Goal: Information Seeking & Learning: Learn about a topic

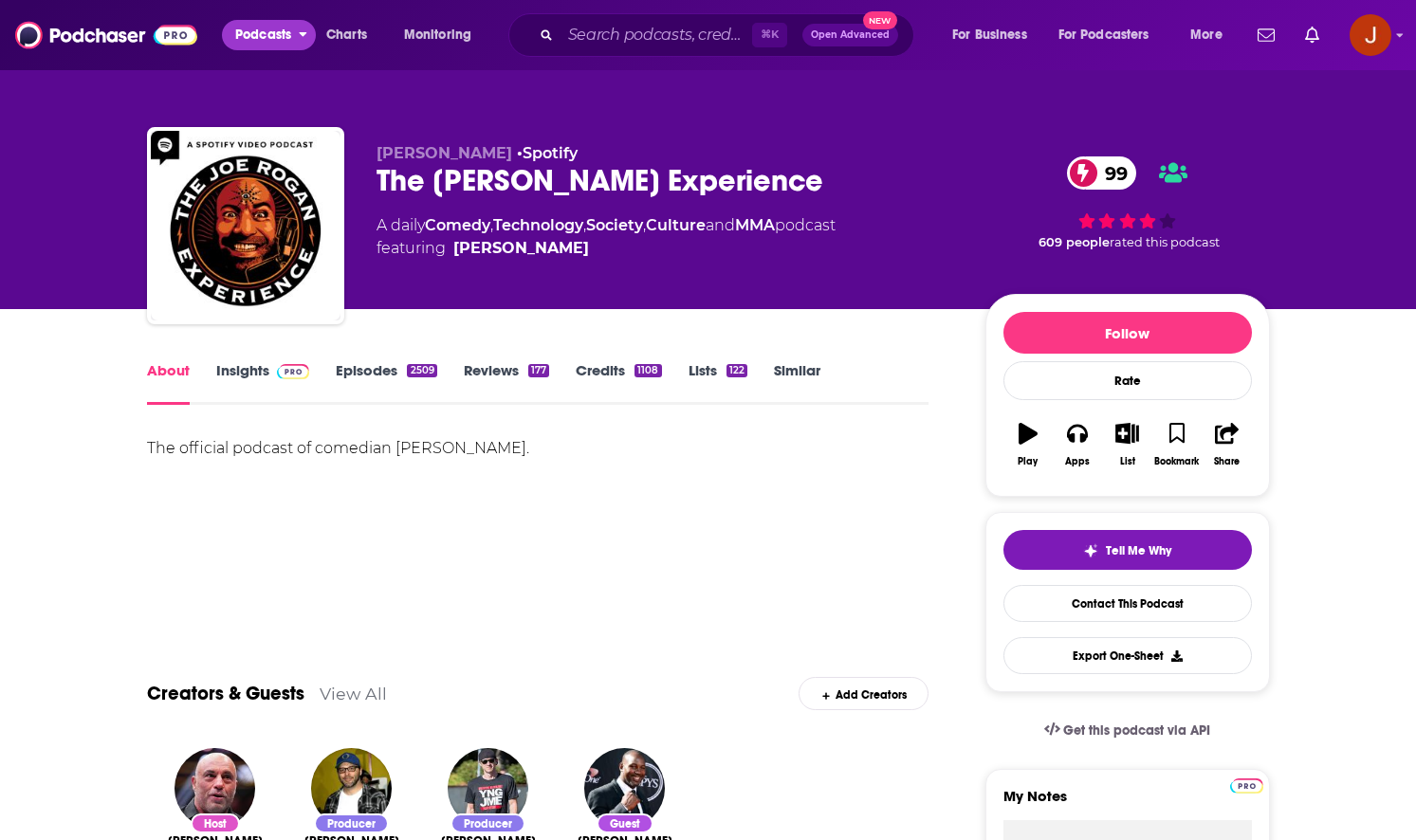
click at [267, 32] on span "Podcasts" at bounding box center [263, 34] width 56 height 26
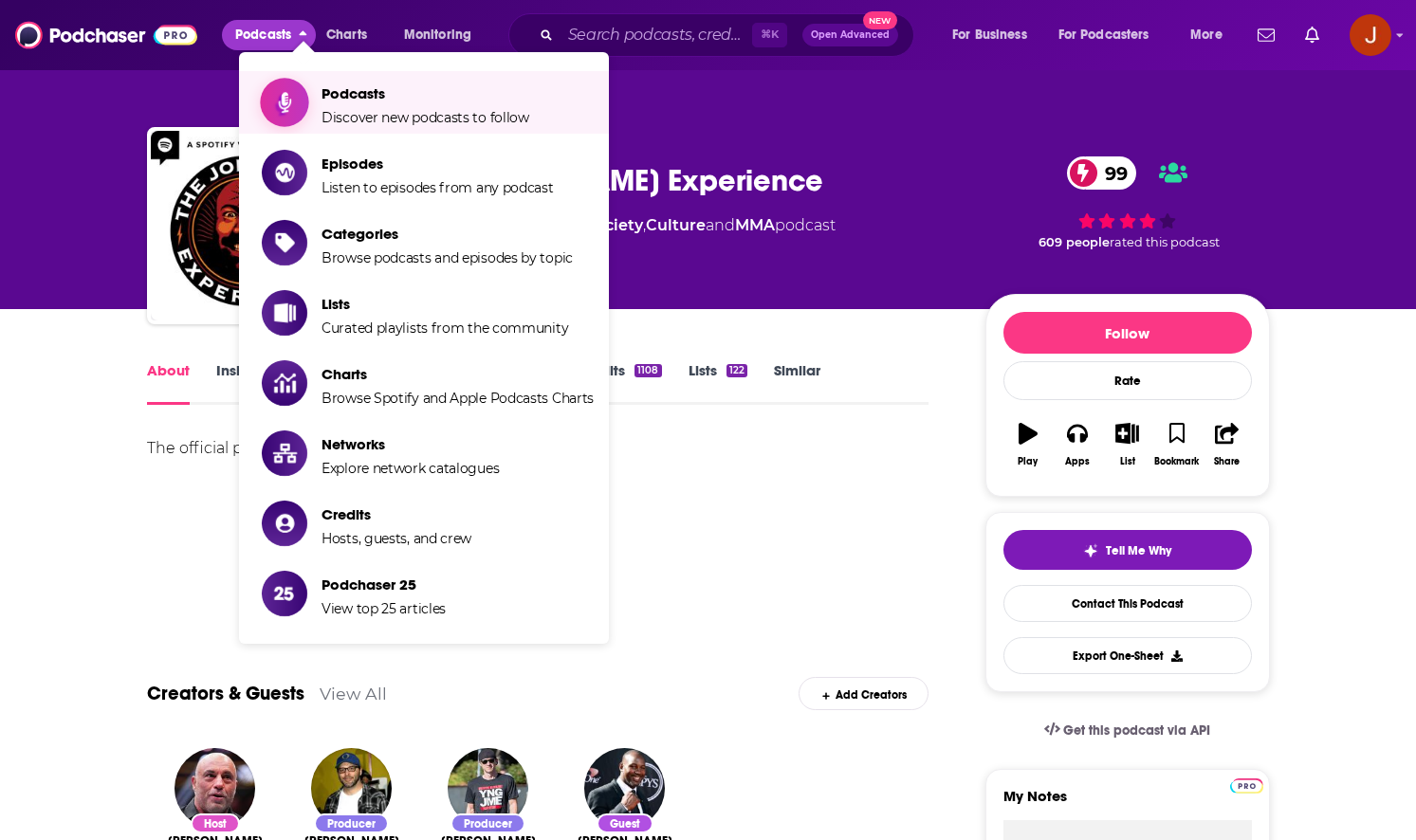
click at [494, 101] on span "Podcasts" at bounding box center [426, 93] width 208 height 18
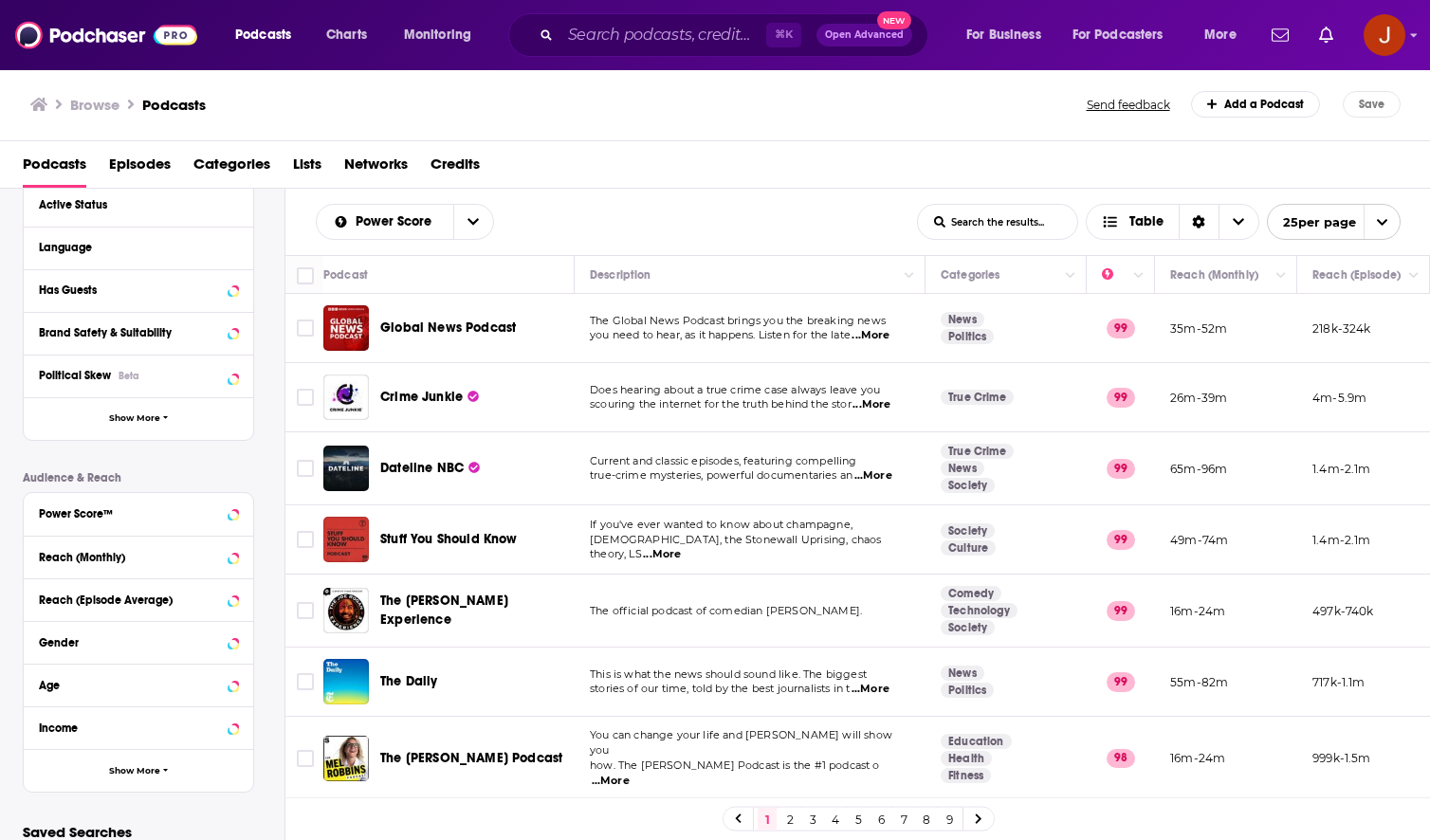
scroll to position [295, 0]
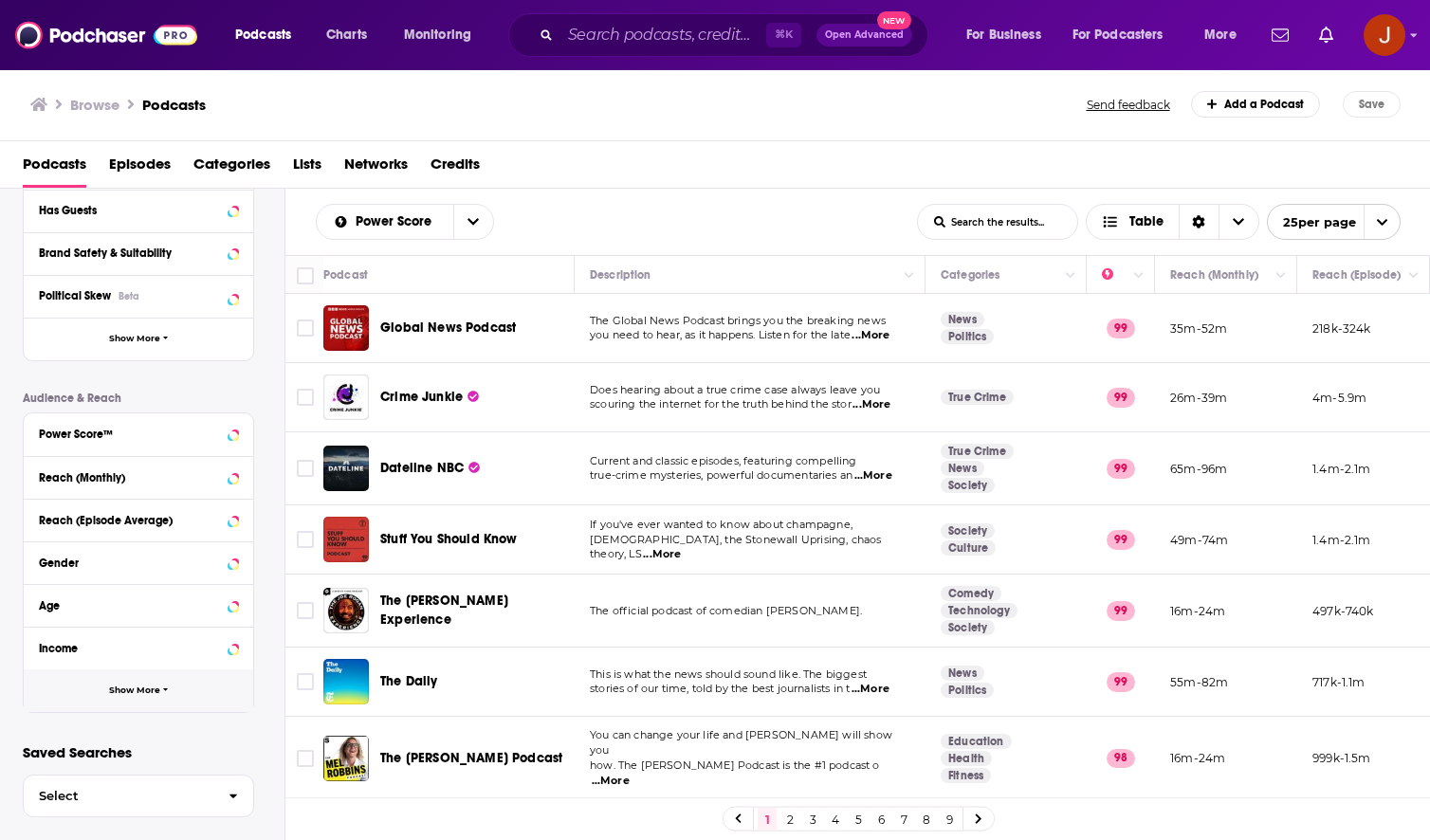
click at [147, 695] on span "Show More" at bounding box center [134, 690] width 51 height 11
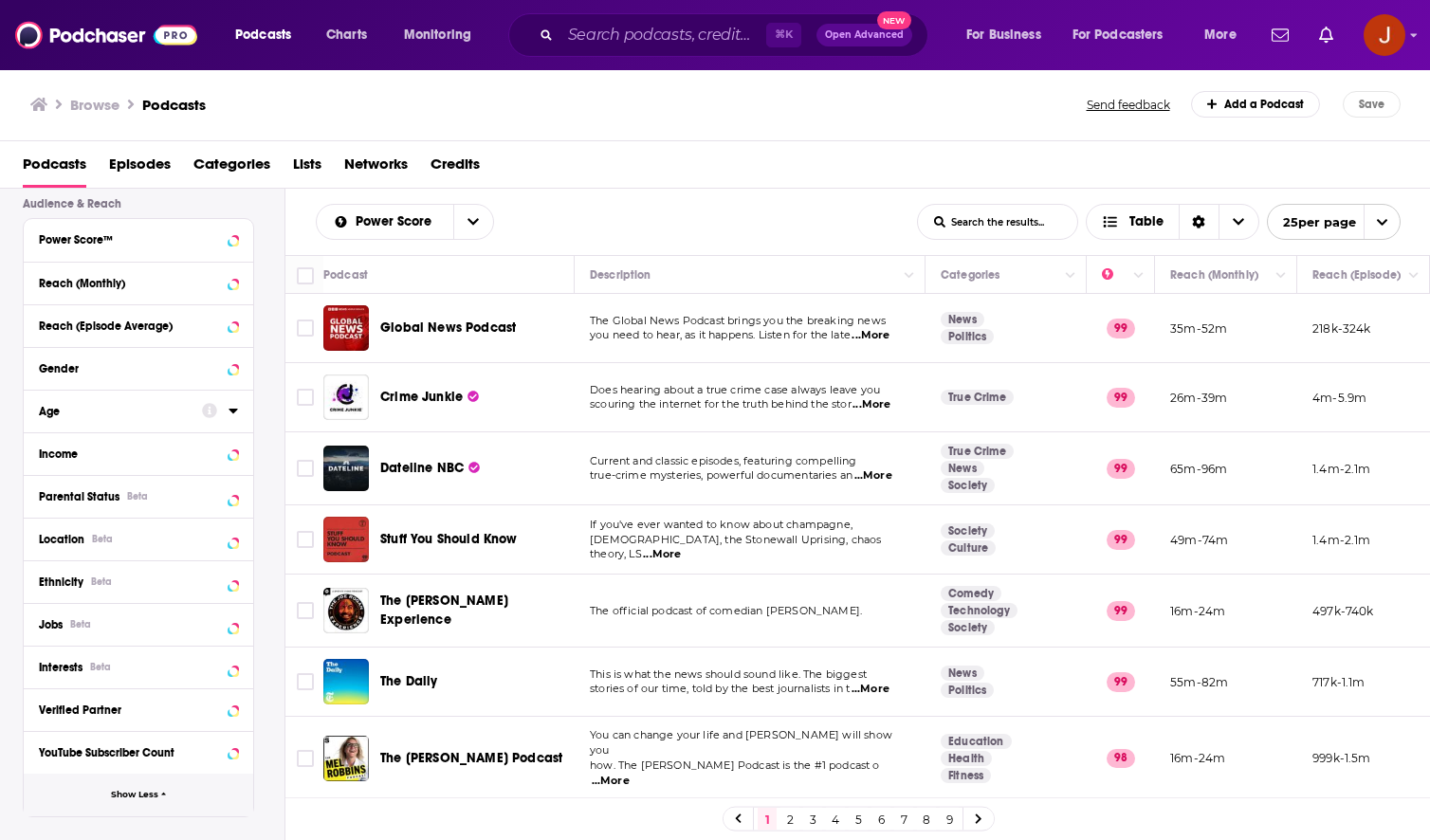
scroll to position [506, 0]
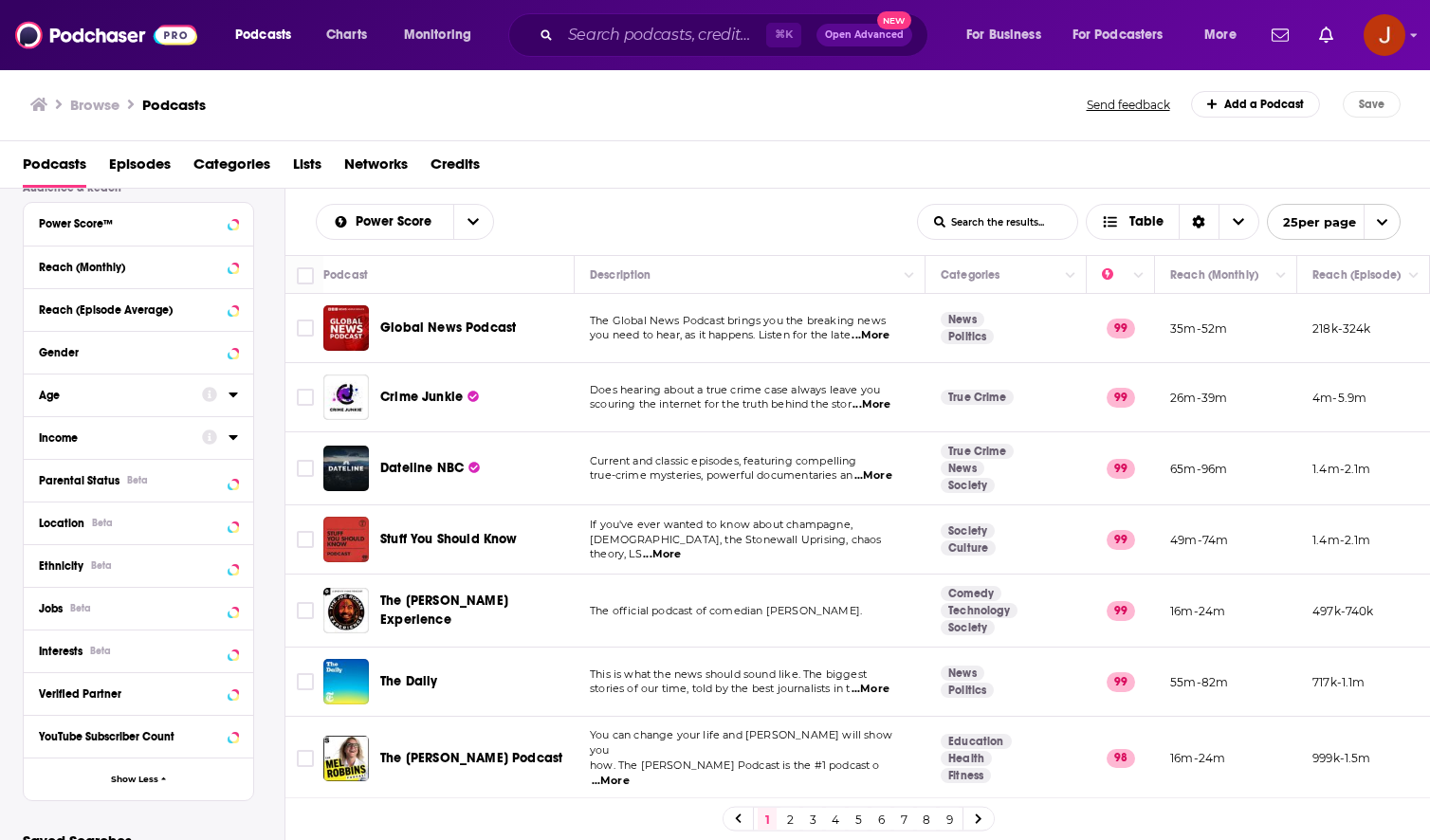
click at [230, 438] on icon at bounding box center [233, 436] width 10 height 15
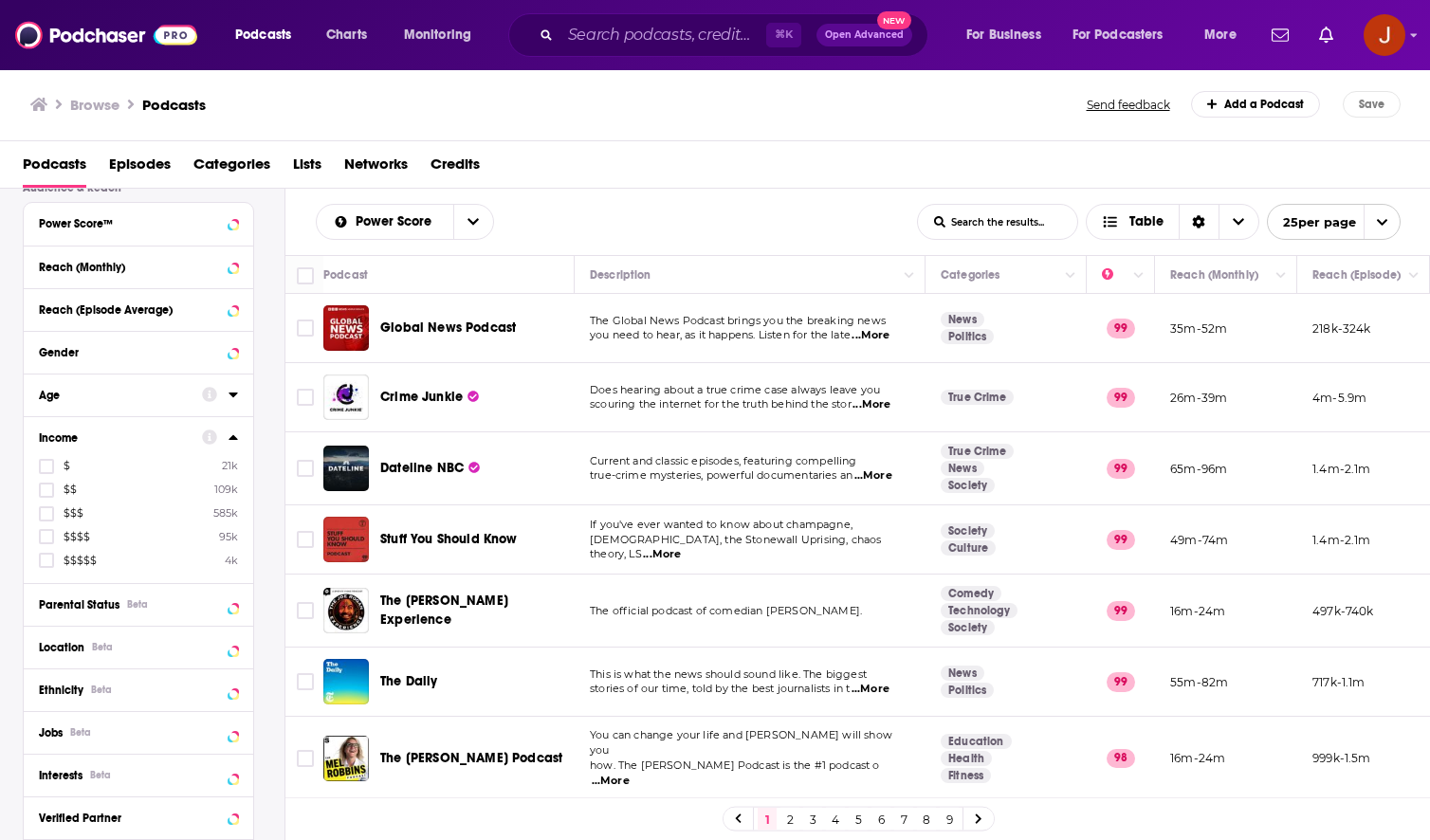
click at [232, 436] on icon at bounding box center [232, 437] width 9 height 5
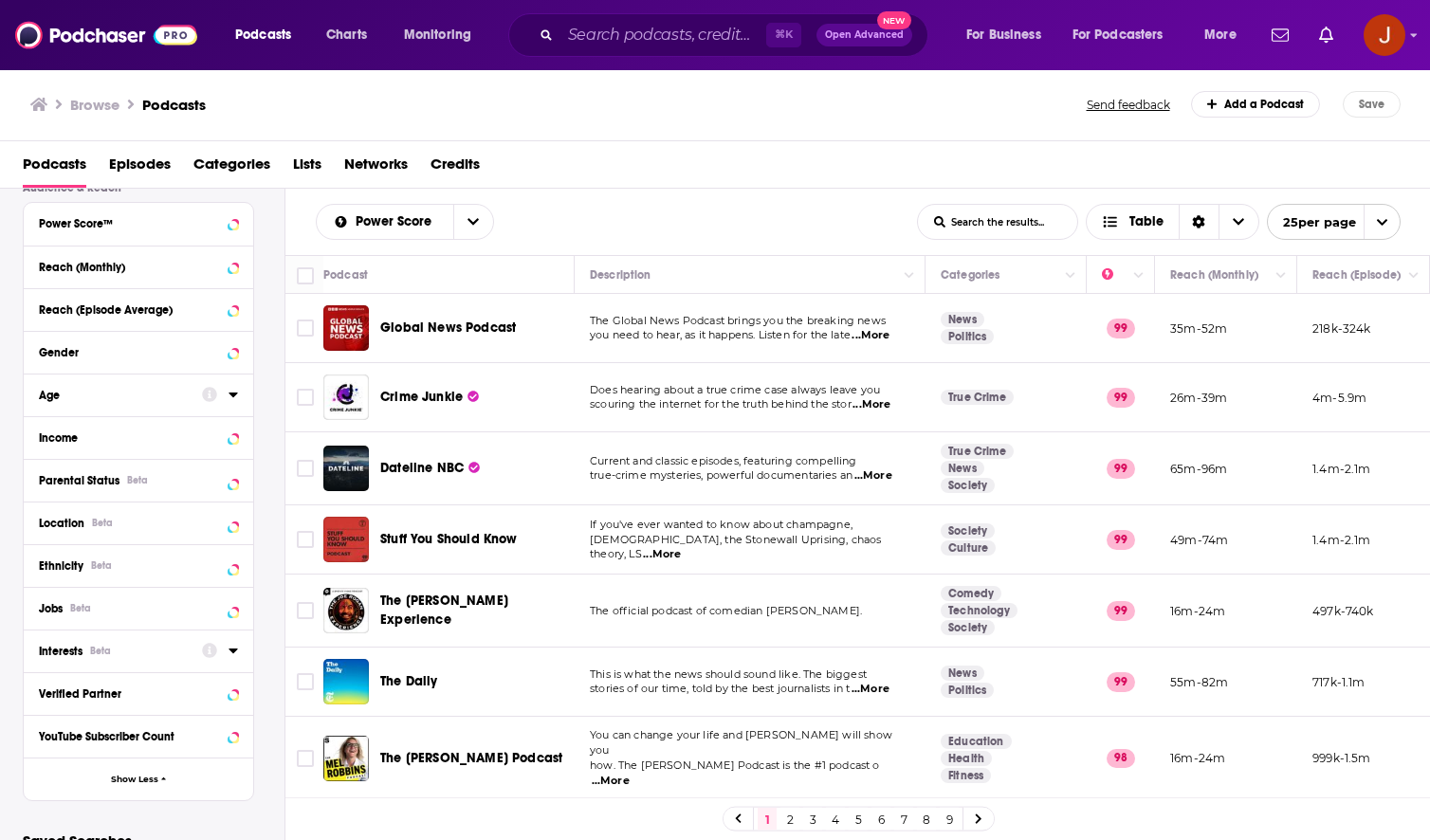
click at [234, 653] on icon at bounding box center [233, 650] width 10 height 15
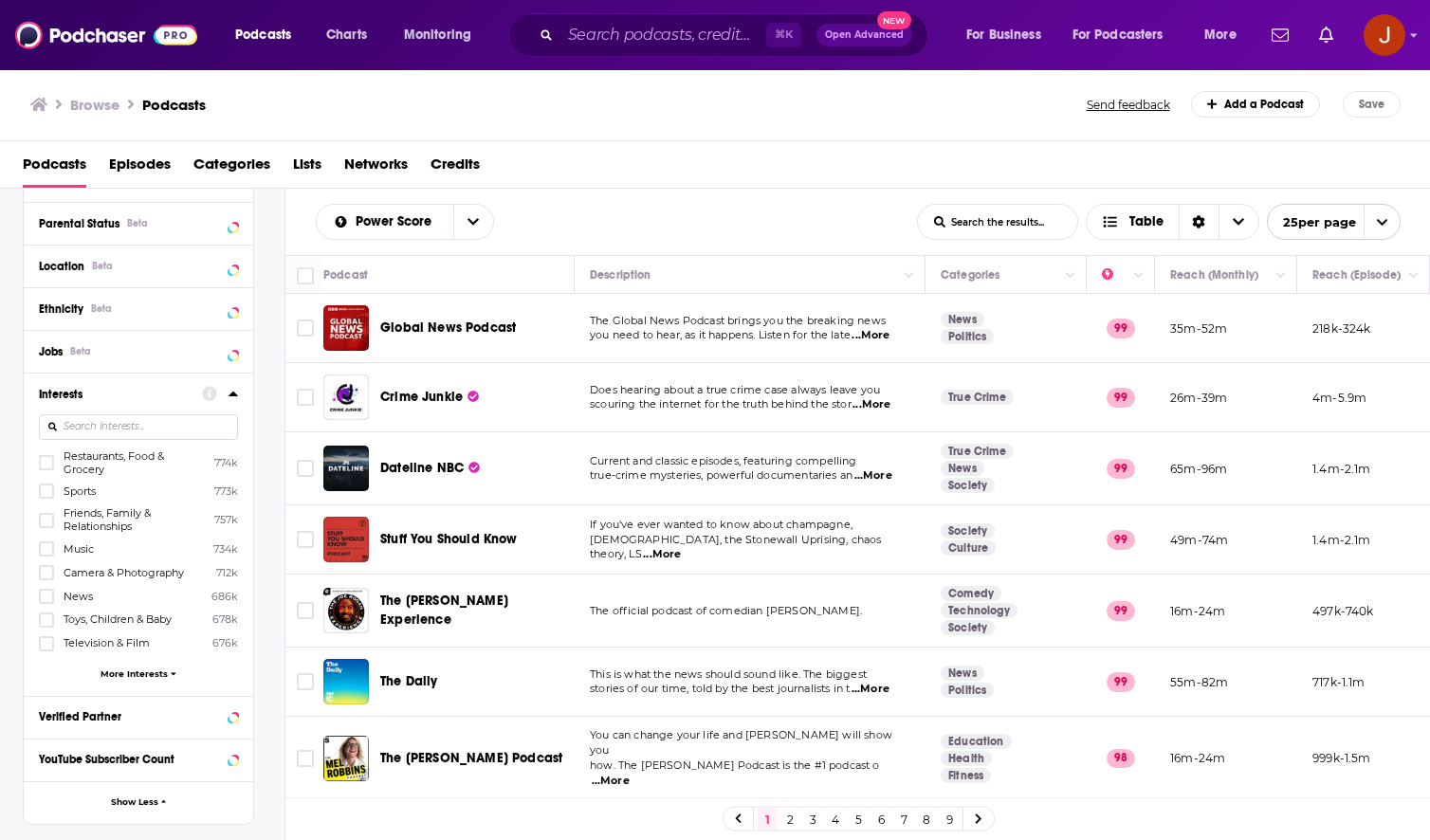
scroll to position [793, 0]
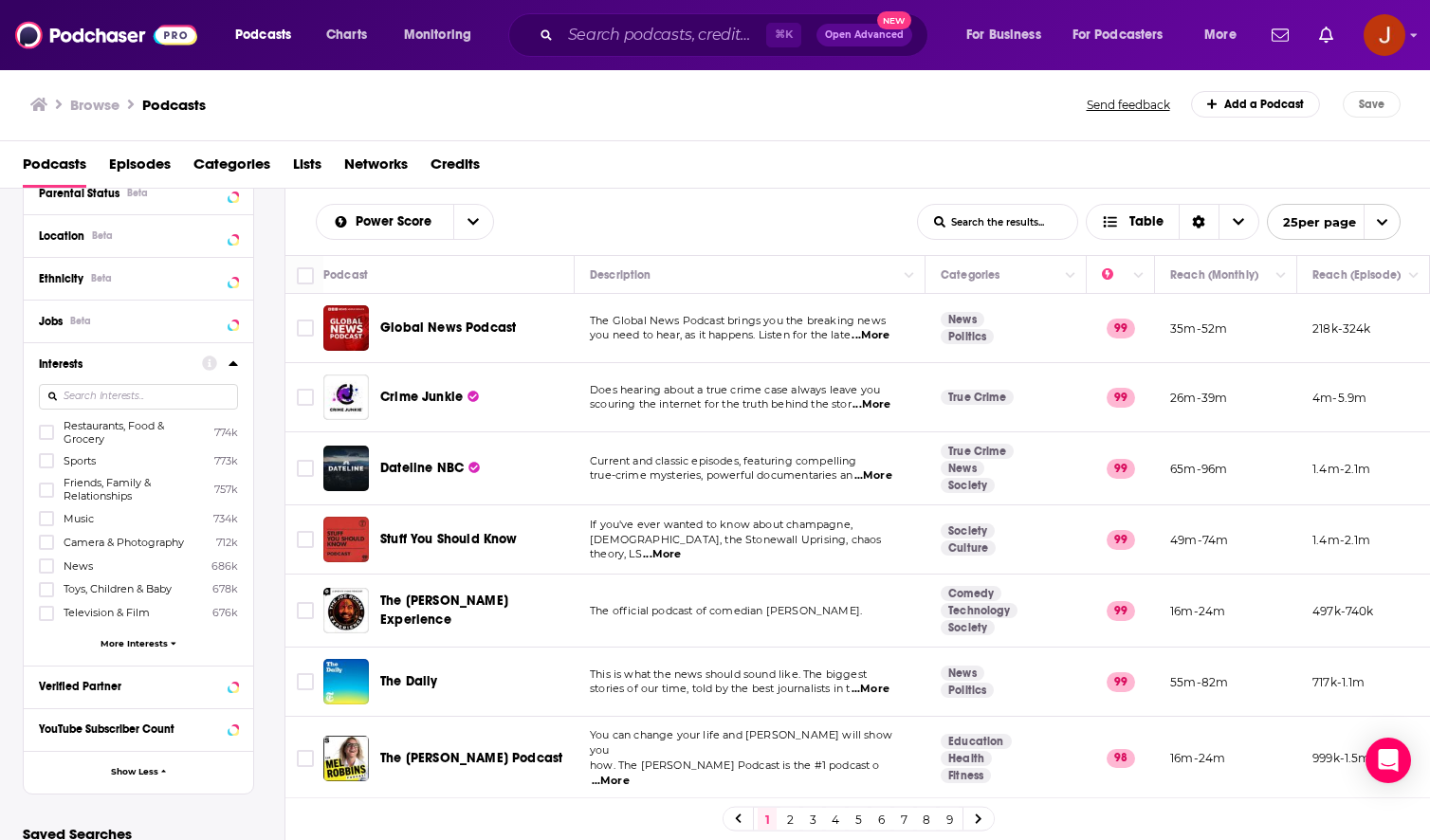
click at [108, 403] on input at bounding box center [138, 397] width 199 height 25
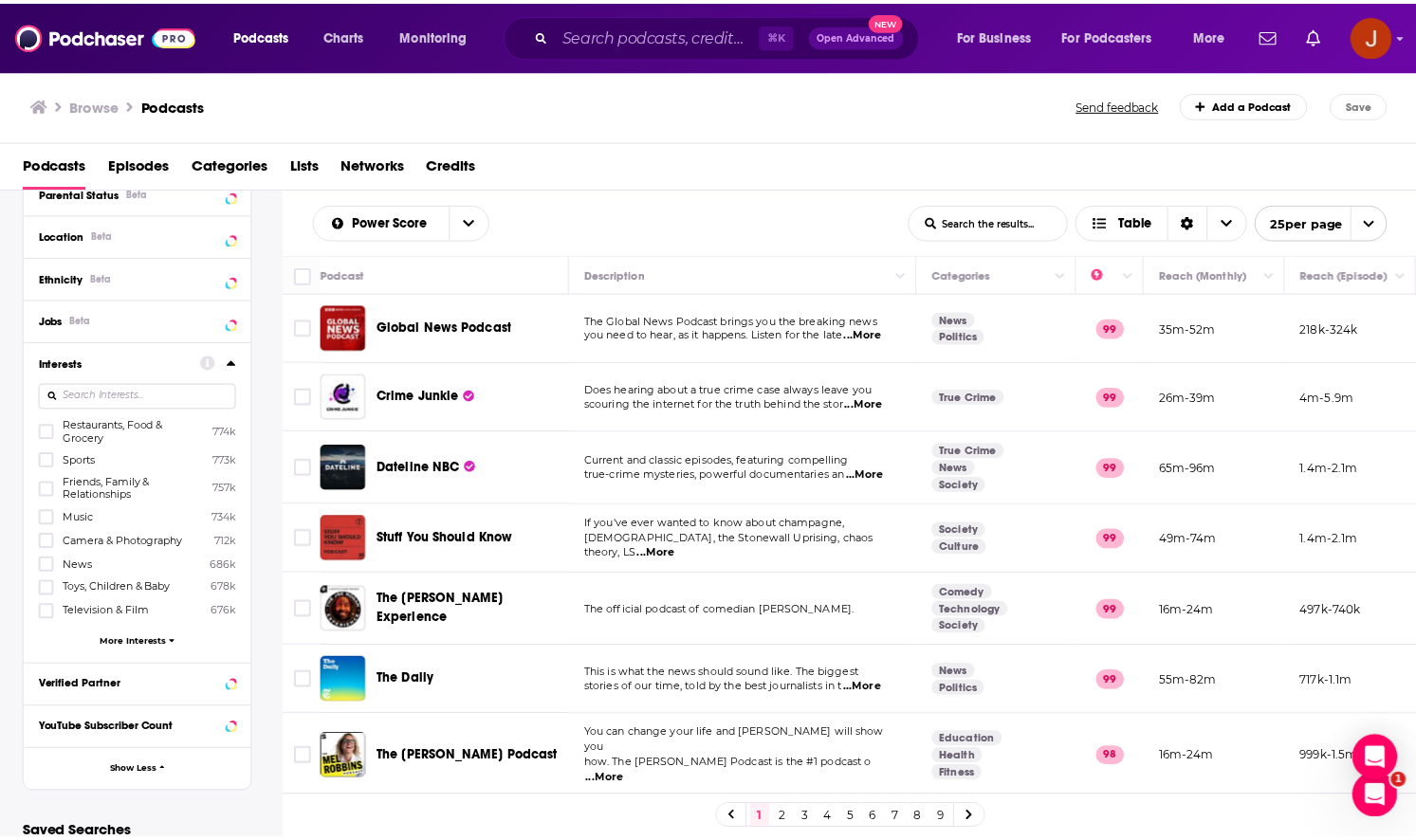
scroll to position [0, 0]
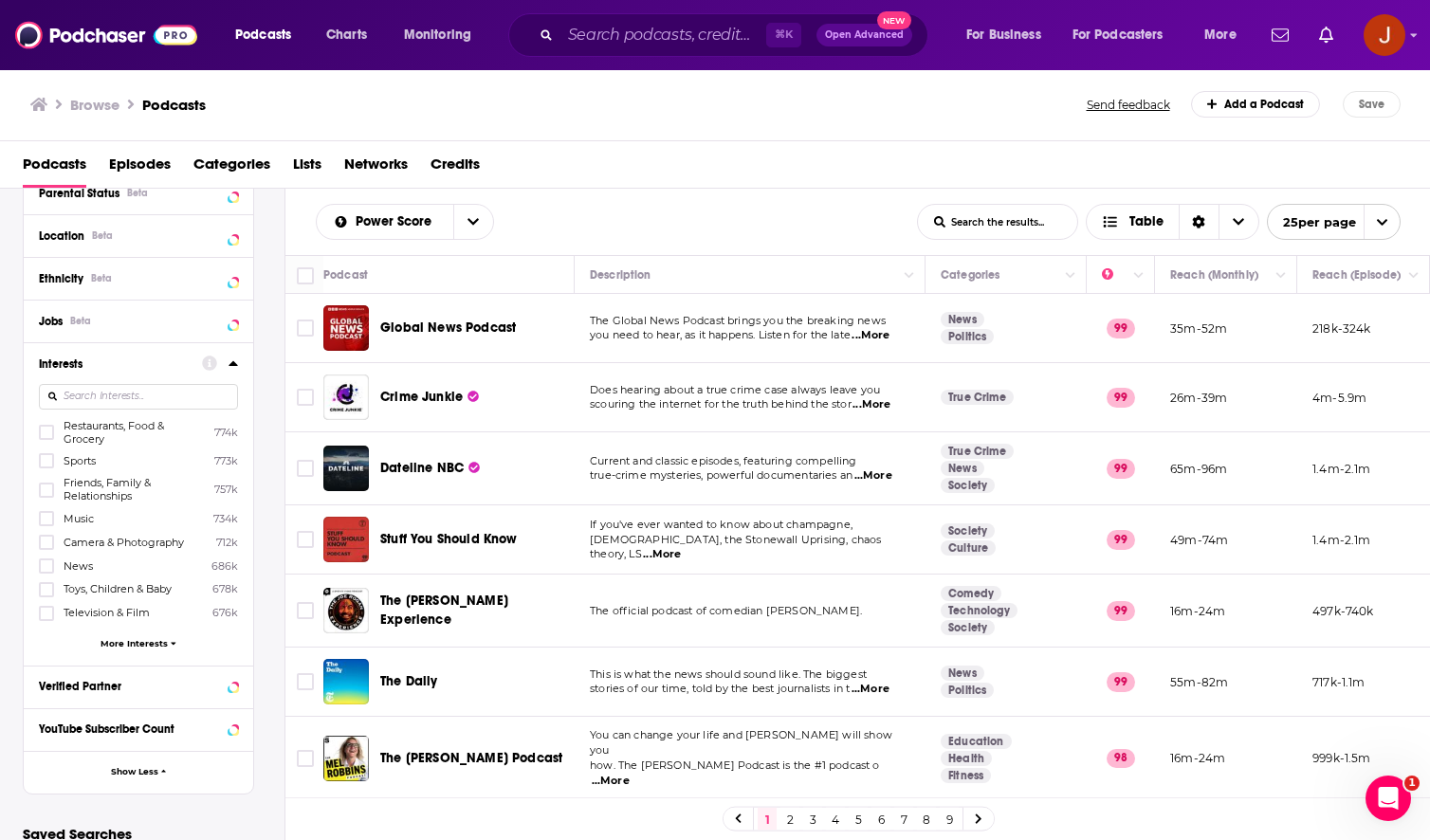
click at [558, 30] on div "⌘ K Open Advanced New" at bounding box center [718, 35] width 420 height 44
click at [579, 25] on input "Search podcasts, credits, & more..." at bounding box center [664, 34] width 206 height 30
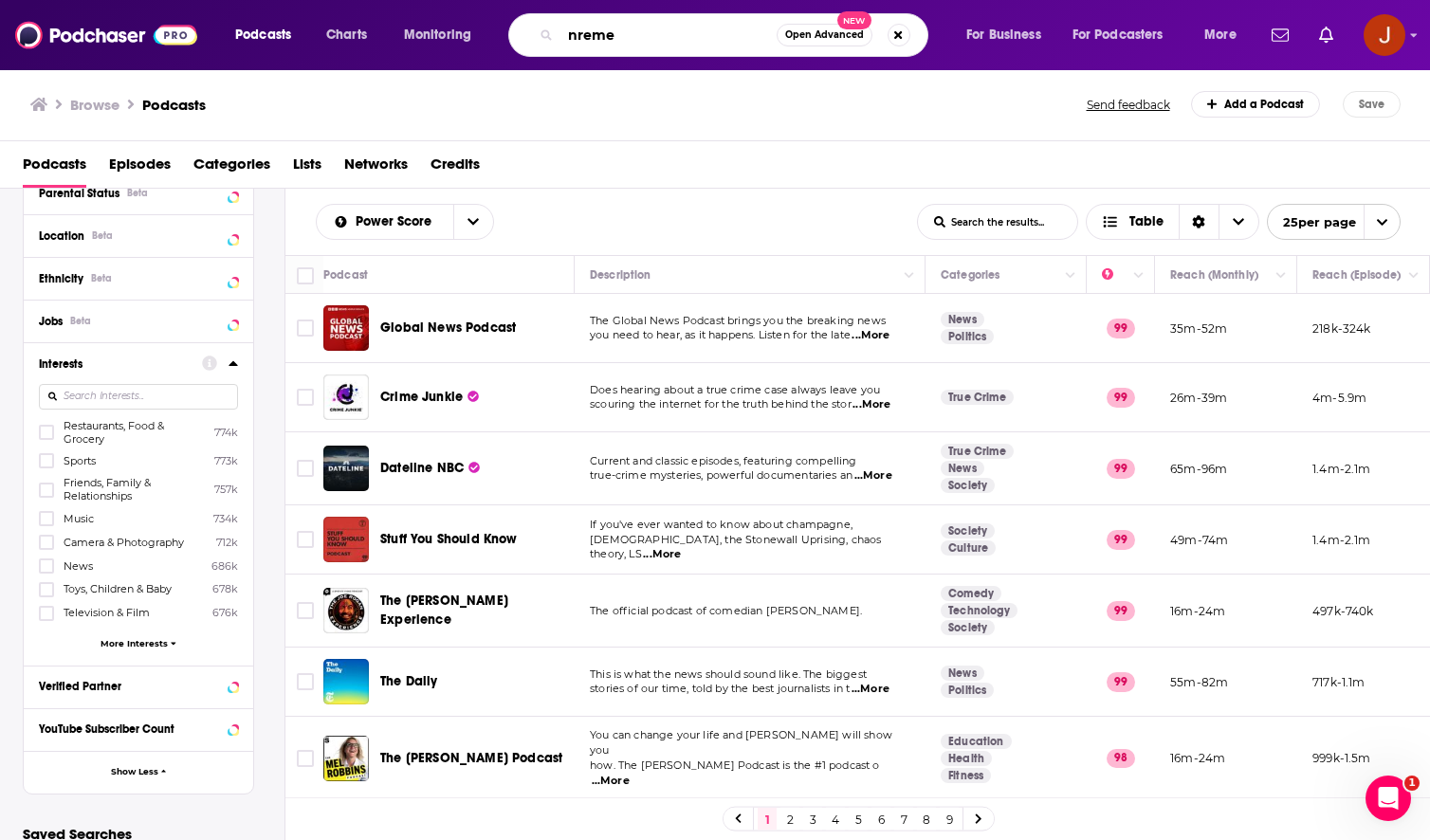
type input "nreme"
type input "[PERSON_NAME]"
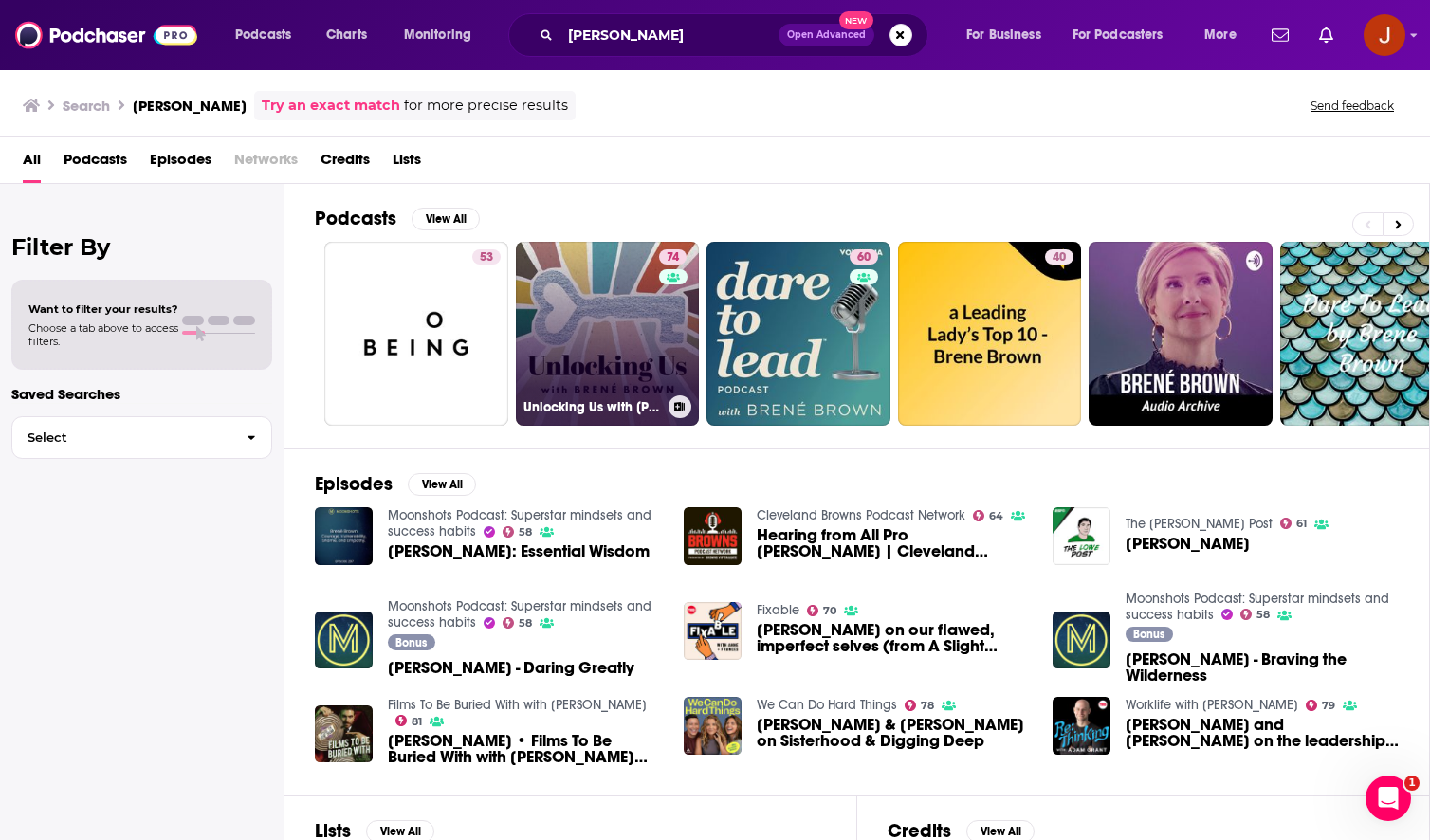
click at [567, 331] on link "74 Unlocking Us with [PERSON_NAME]" at bounding box center [608, 334] width 184 height 184
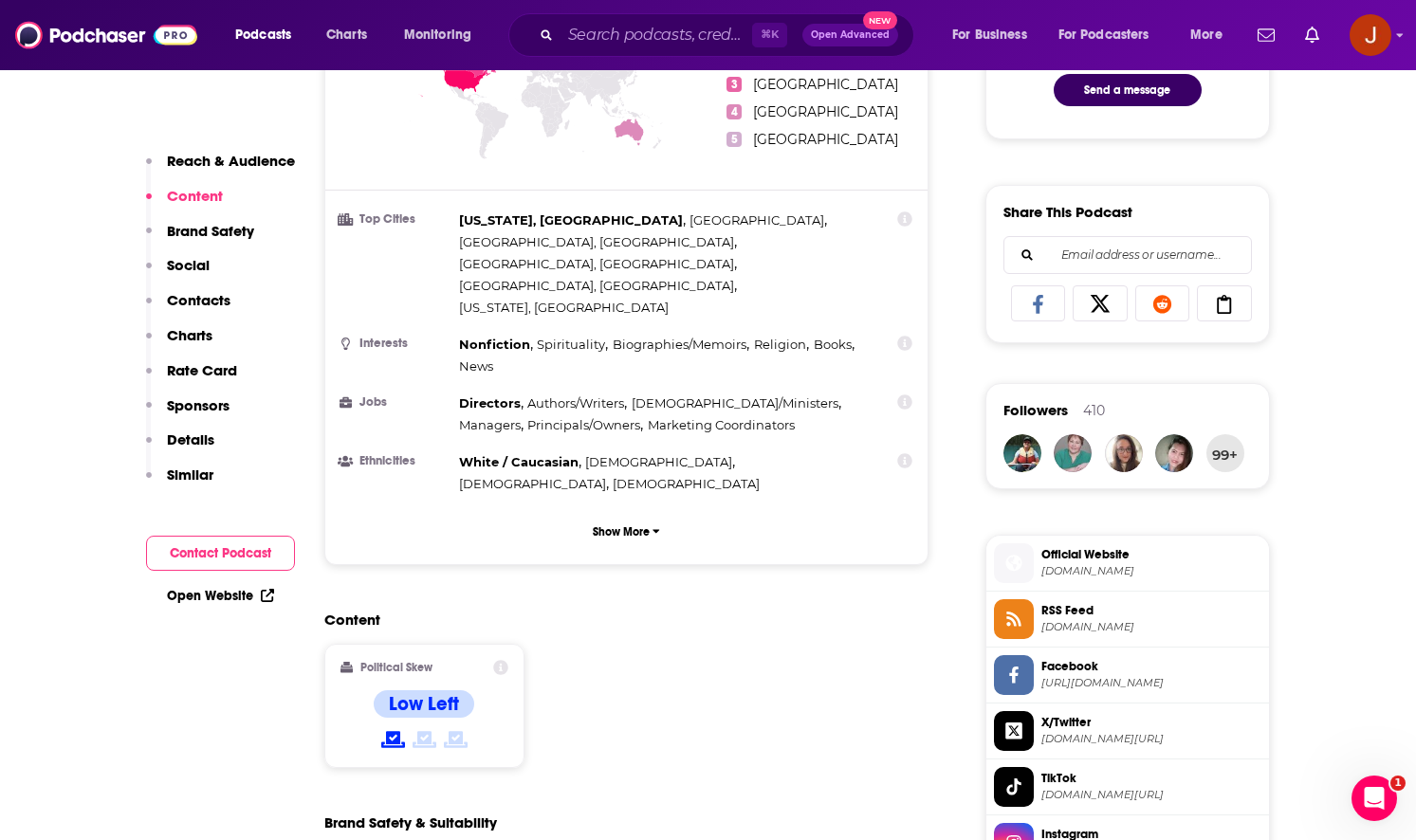
scroll to position [1260, 0]
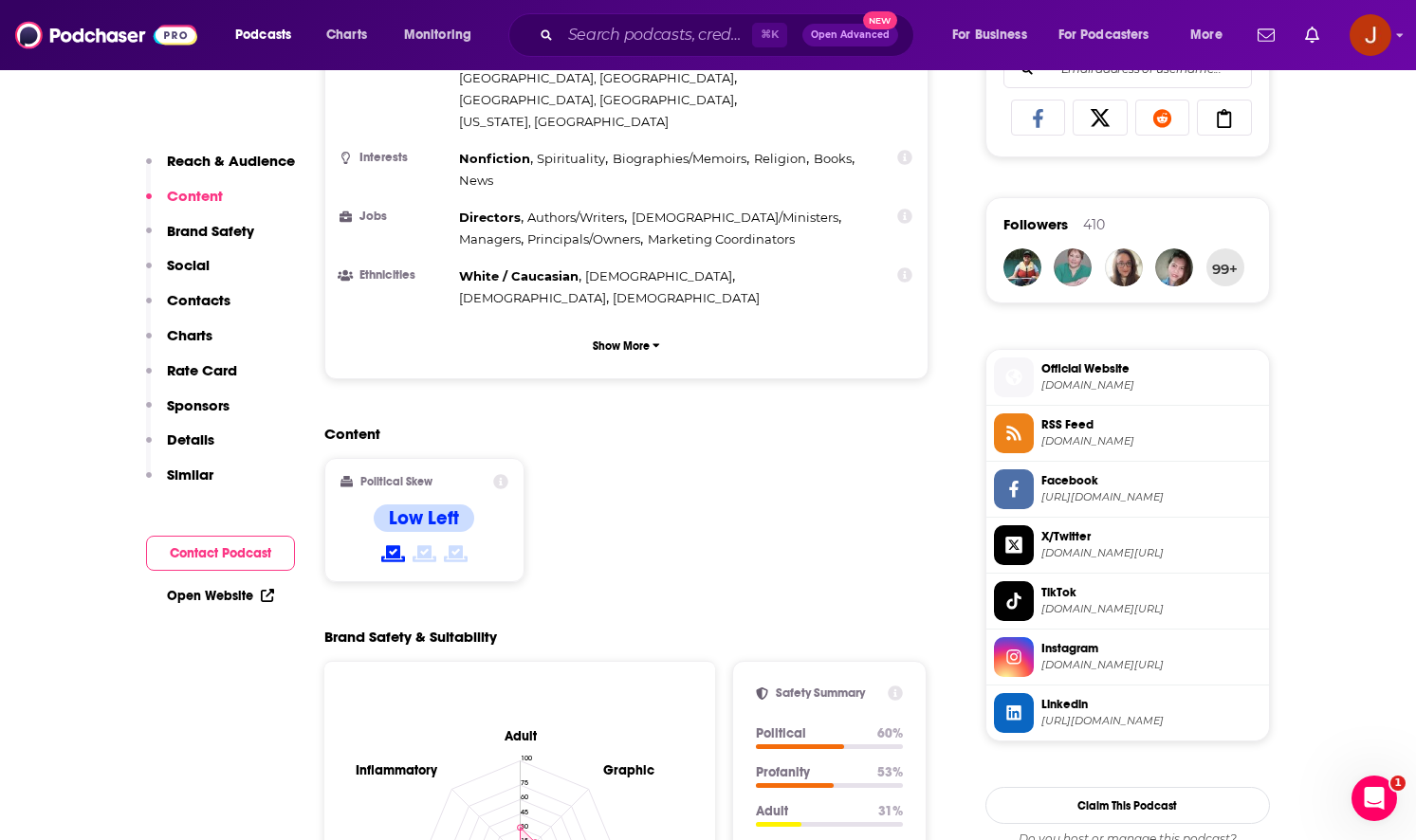
click at [397, 475] on h2 "Political Skew" at bounding box center [397, 482] width 73 height 14
click at [494, 458] on div "Political Skew Low Left" at bounding box center [425, 519] width 200 height 124
click at [502, 474] on icon at bounding box center [500, 481] width 15 height 15
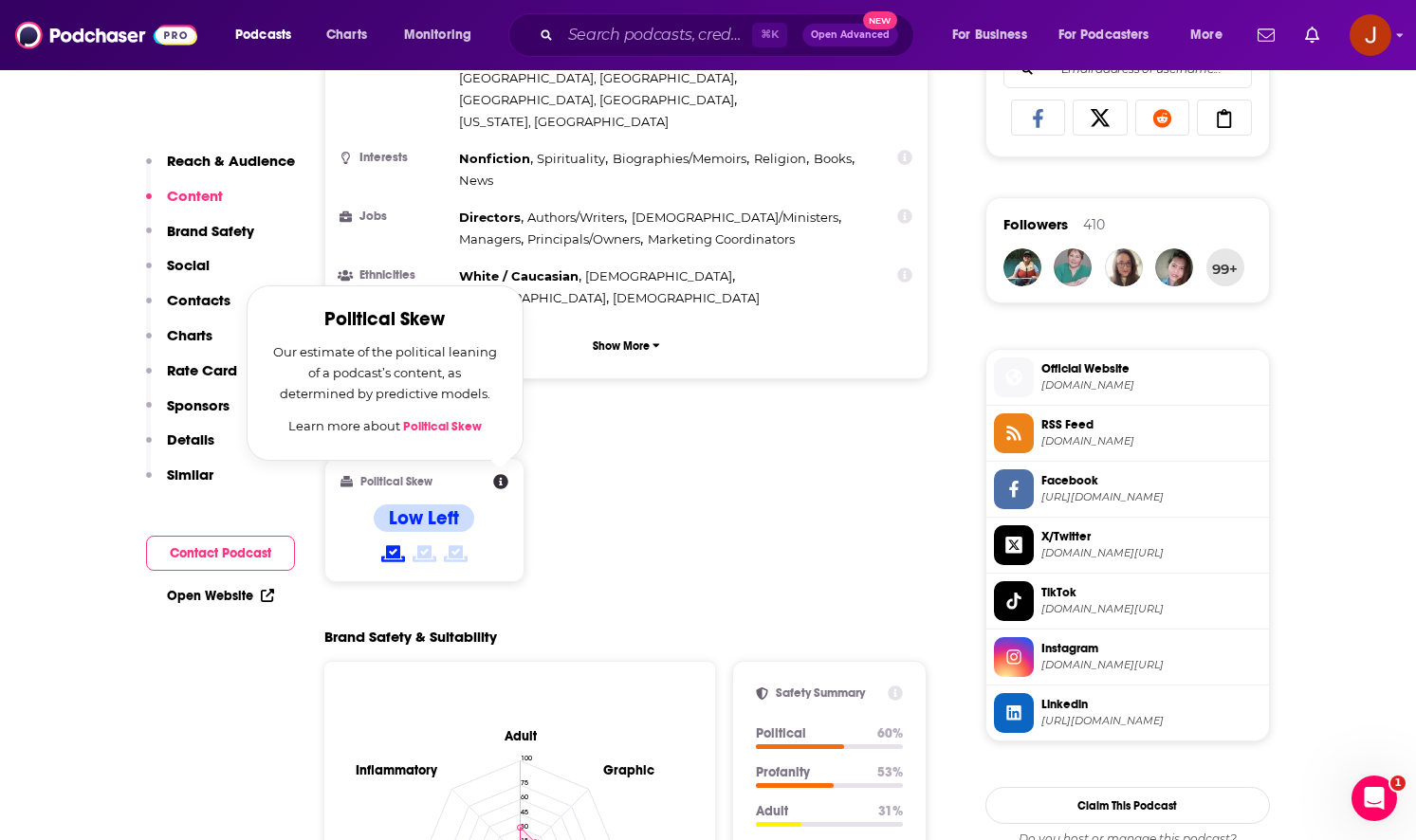
click at [502, 474] on icon at bounding box center [500, 481] width 15 height 15
click at [271, 44] on span "Podcasts" at bounding box center [263, 34] width 56 height 26
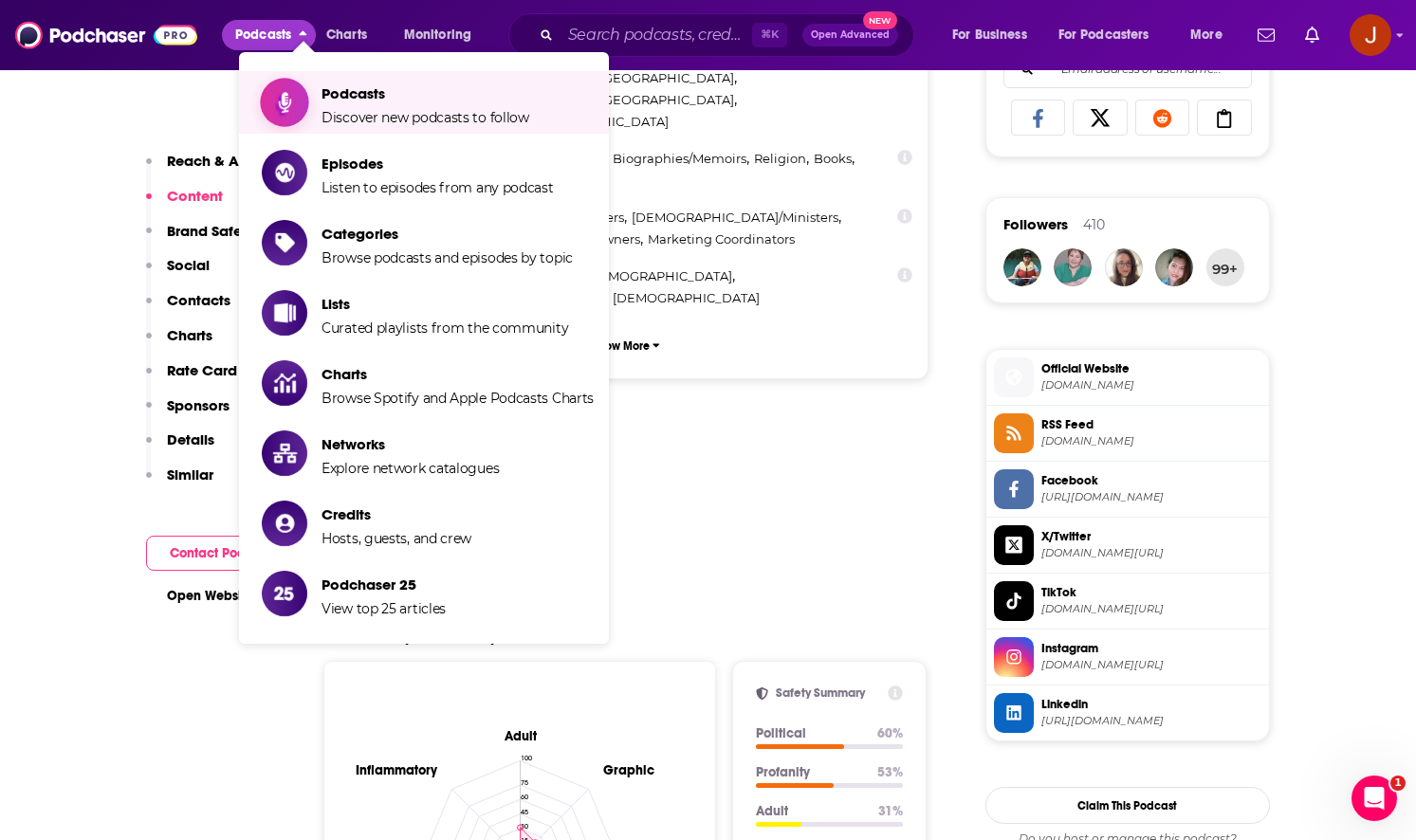
click at [308, 101] on span "Show item sub-menu" at bounding box center [284, 102] width 146 height 146
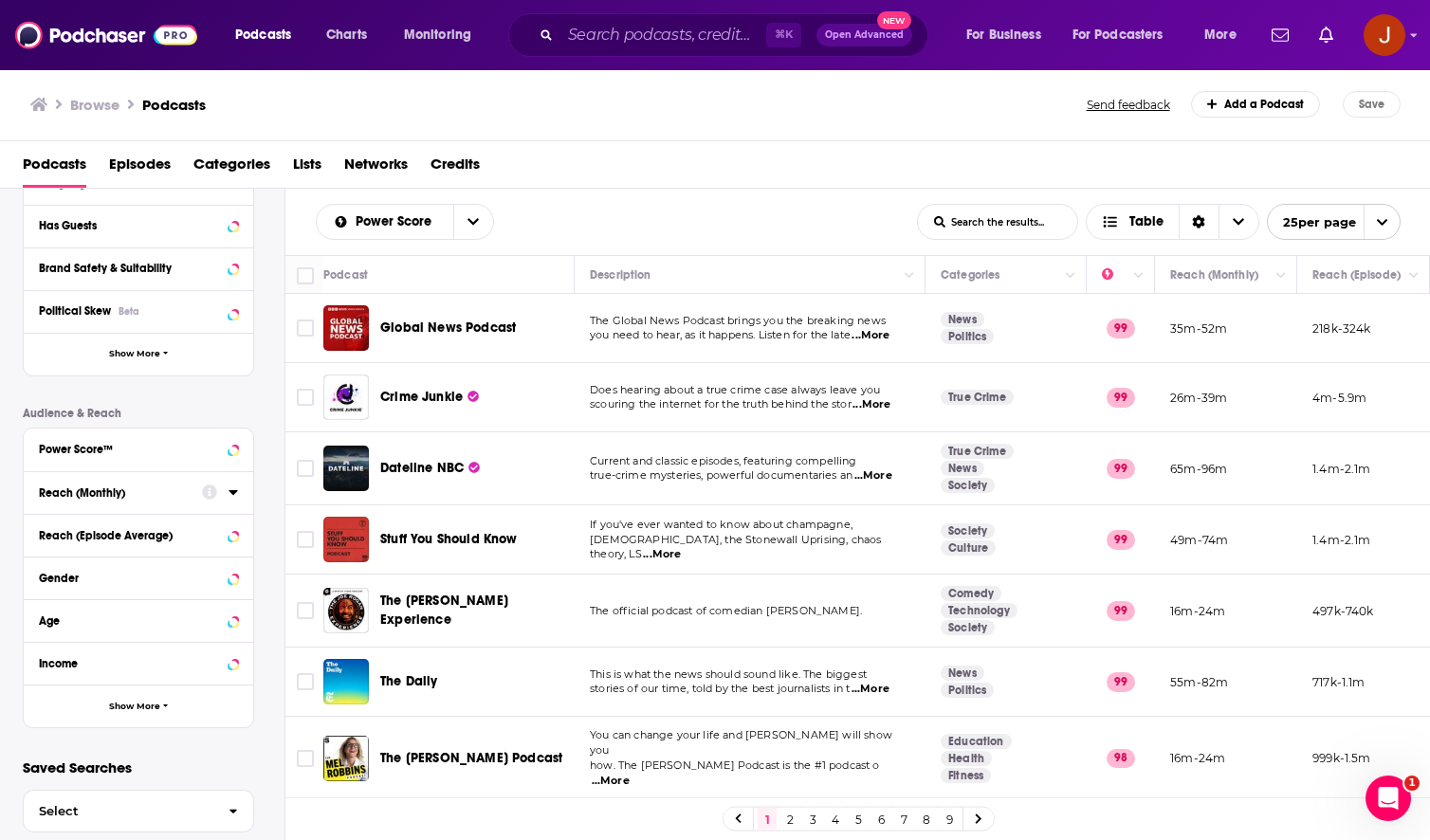
scroll to position [307, 0]
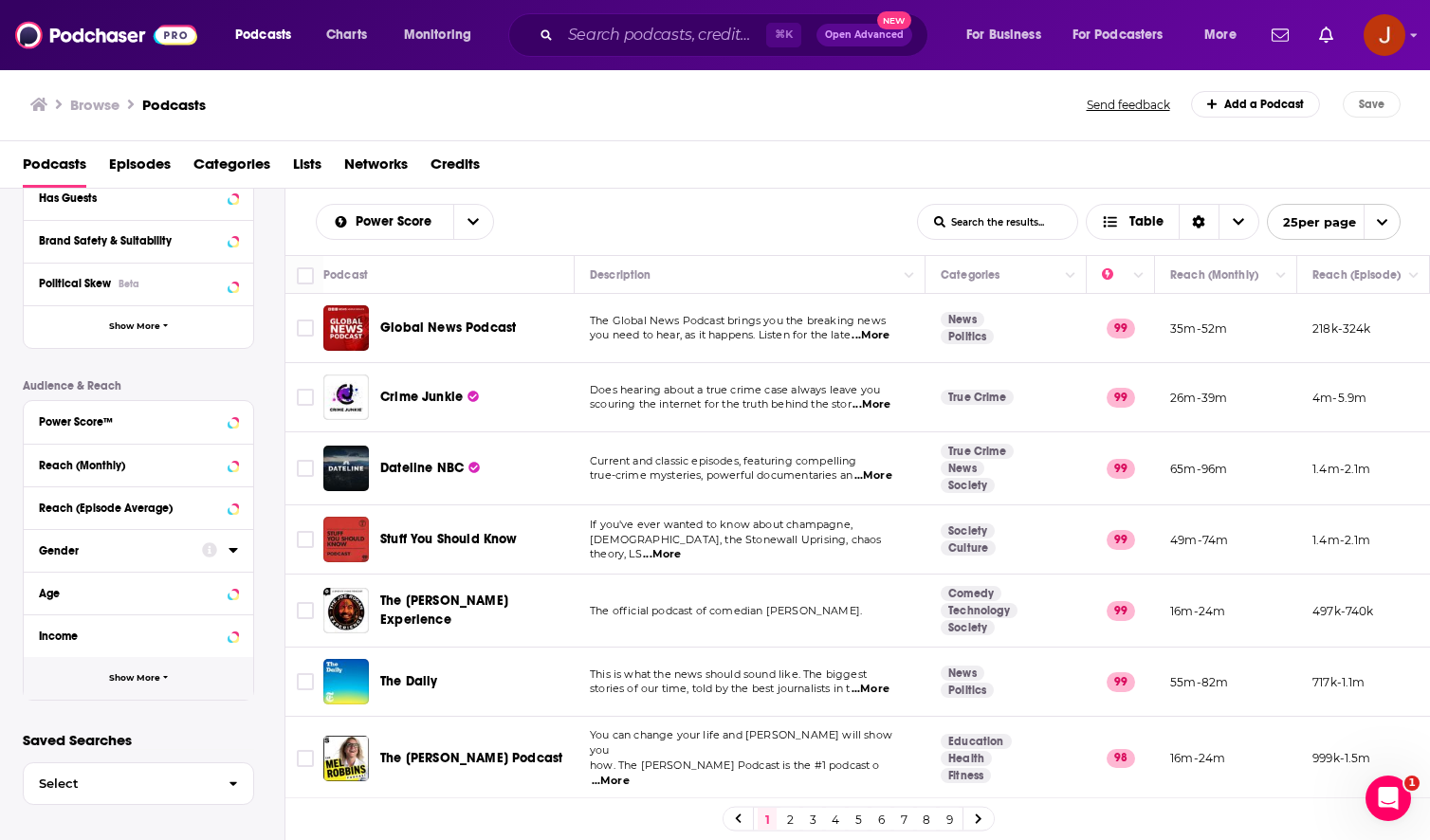
click at [178, 663] on button "Show More" at bounding box center [138, 678] width 229 height 43
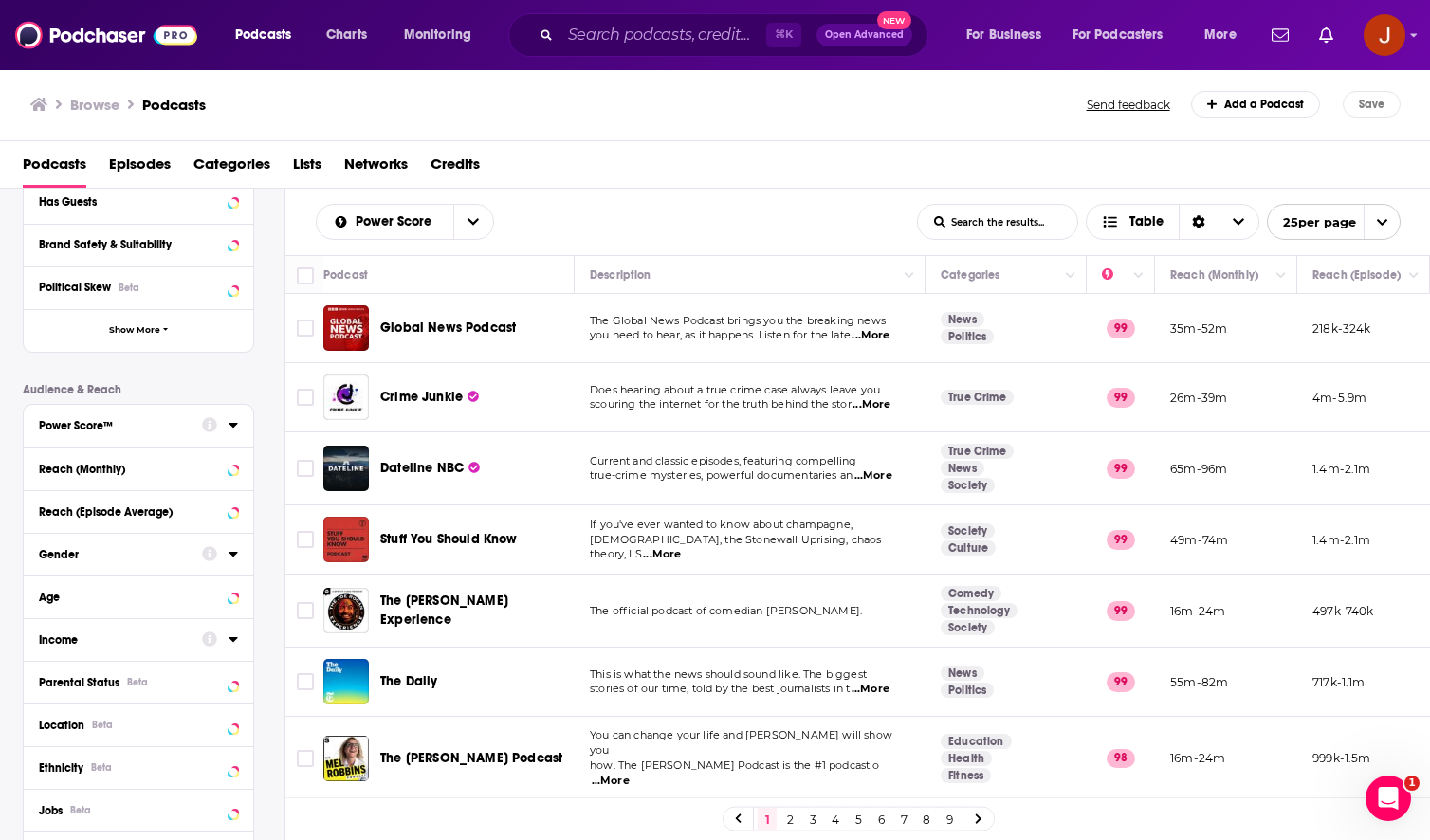
scroll to position [283, 0]
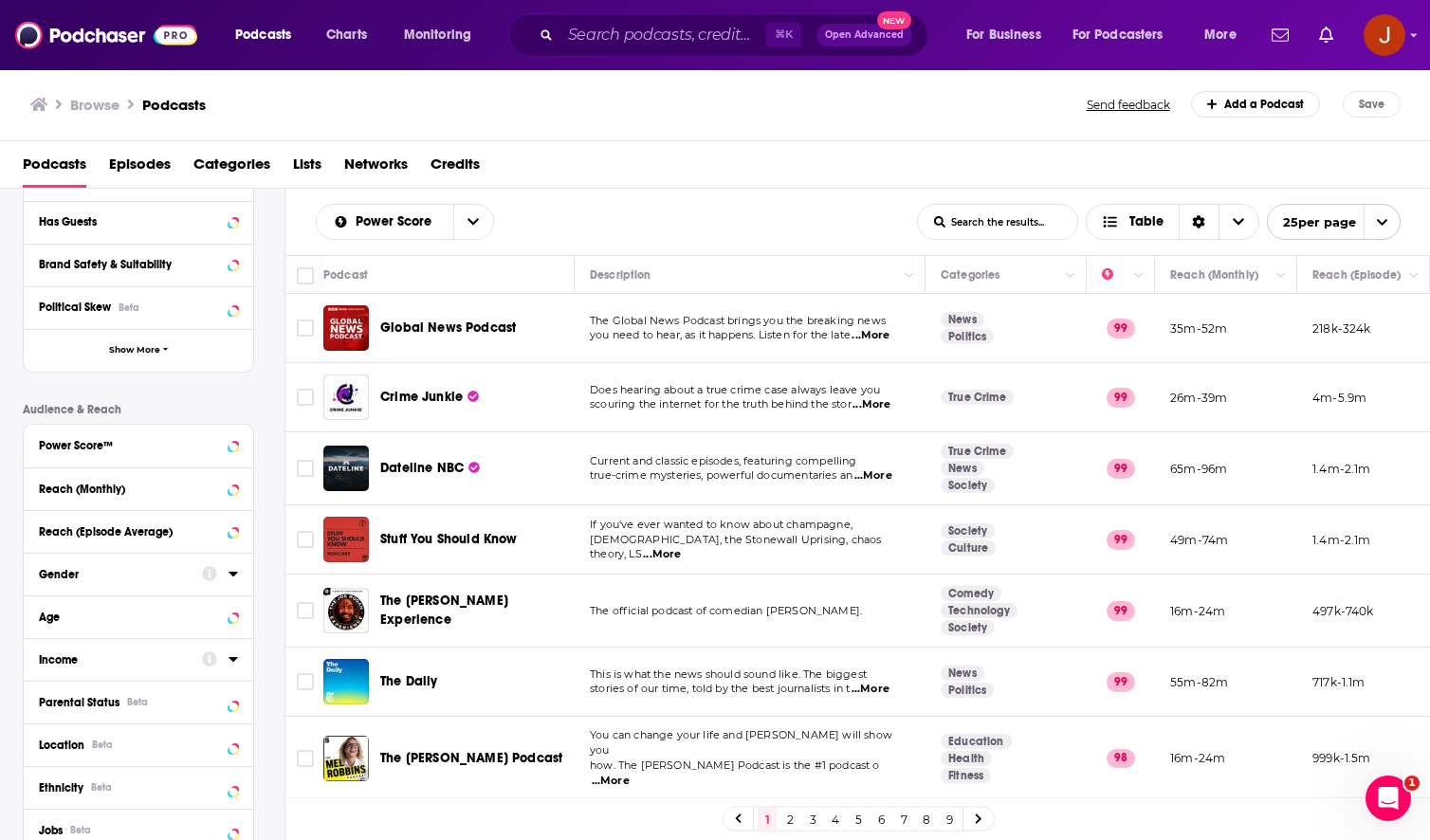
click at [178, 321] on div "Political Skew Beta" at bounding box center [138, 308] width 229 height 43
click at [183, 310] on div "Political Skew Beta" at bounding box center [115, 308] width 151 height 14
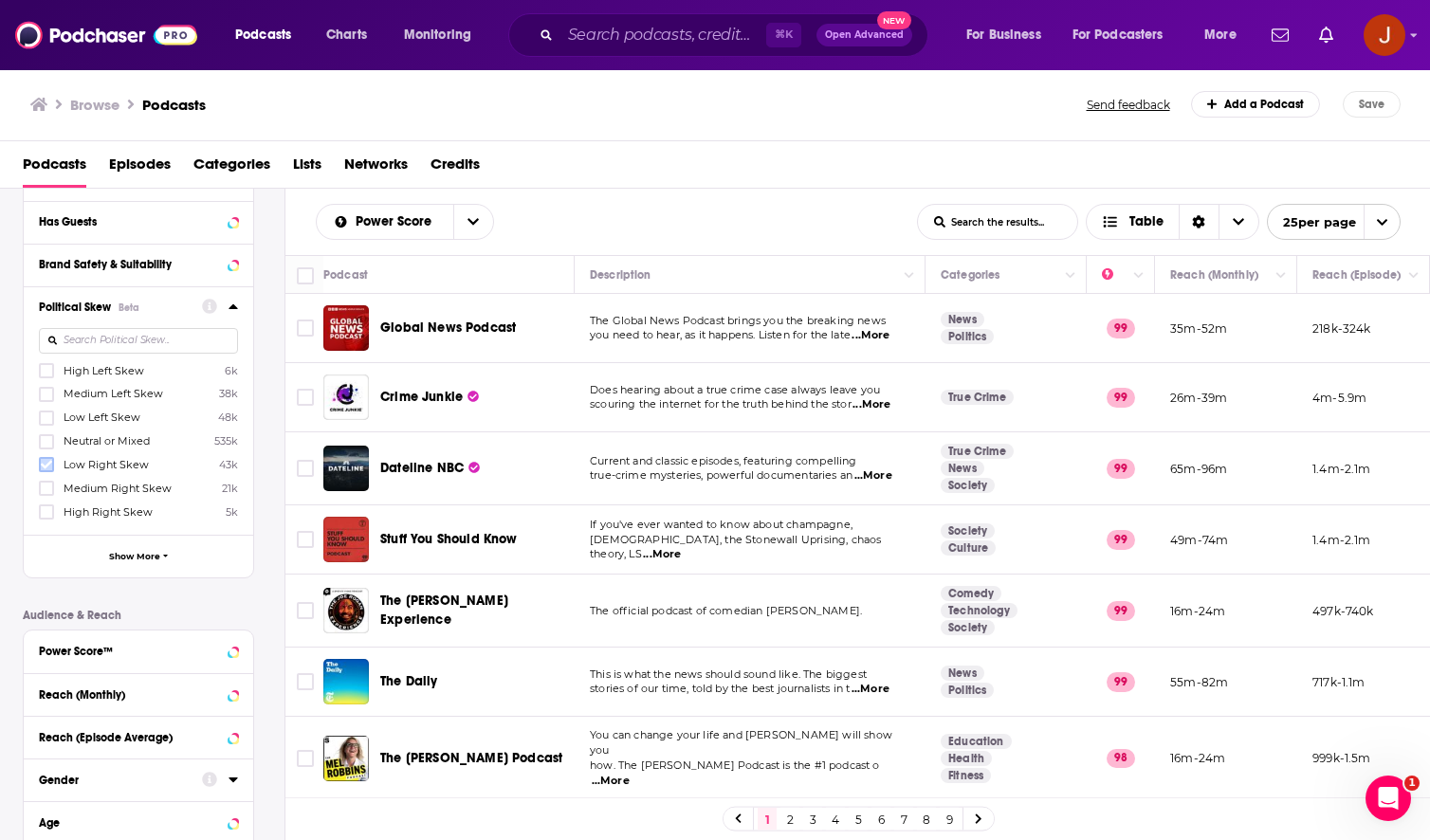
click at [48, 462] on icon at bounding box center [47, 465] width 12 height 12
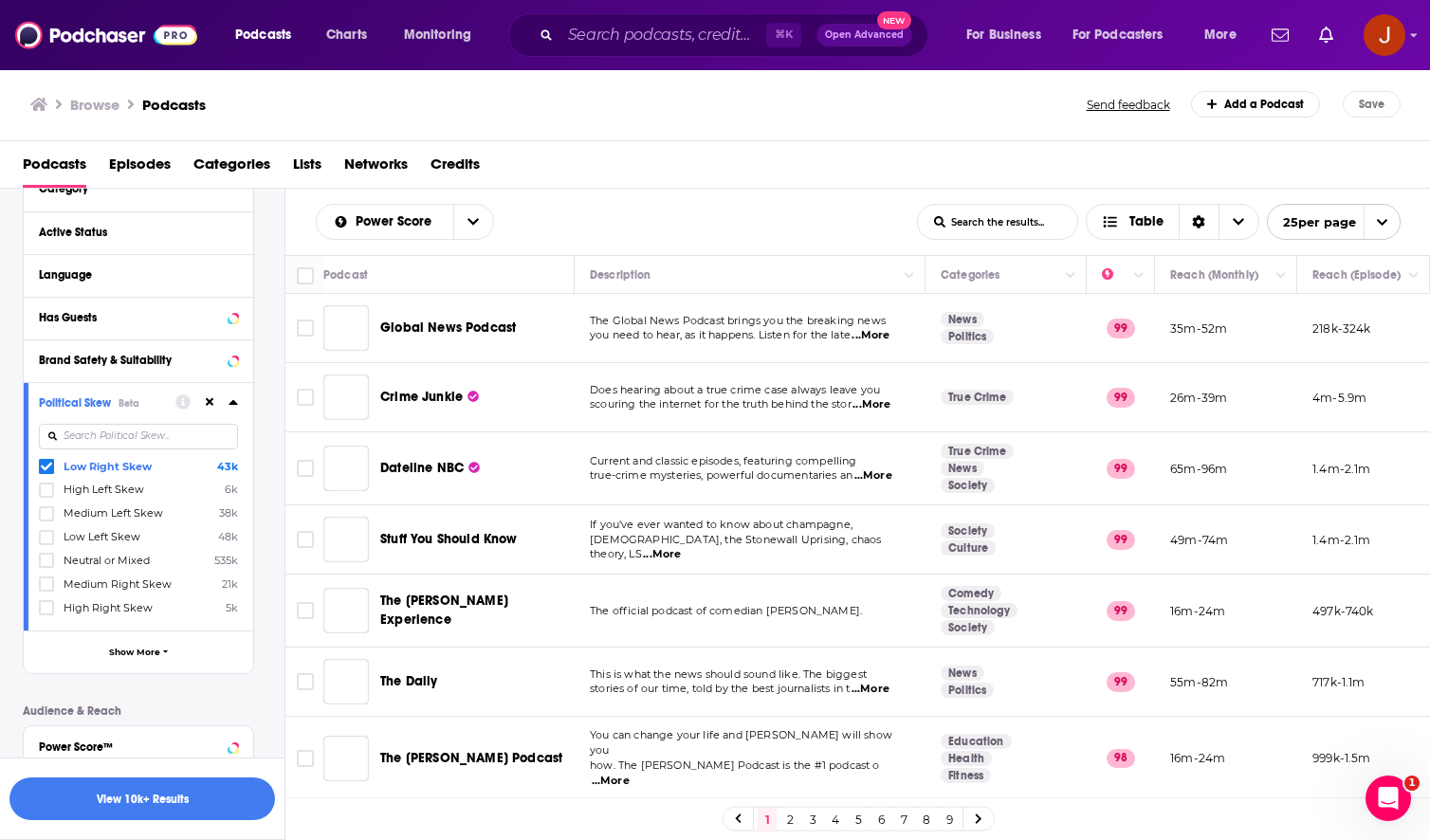
scroll to position [0, 0]
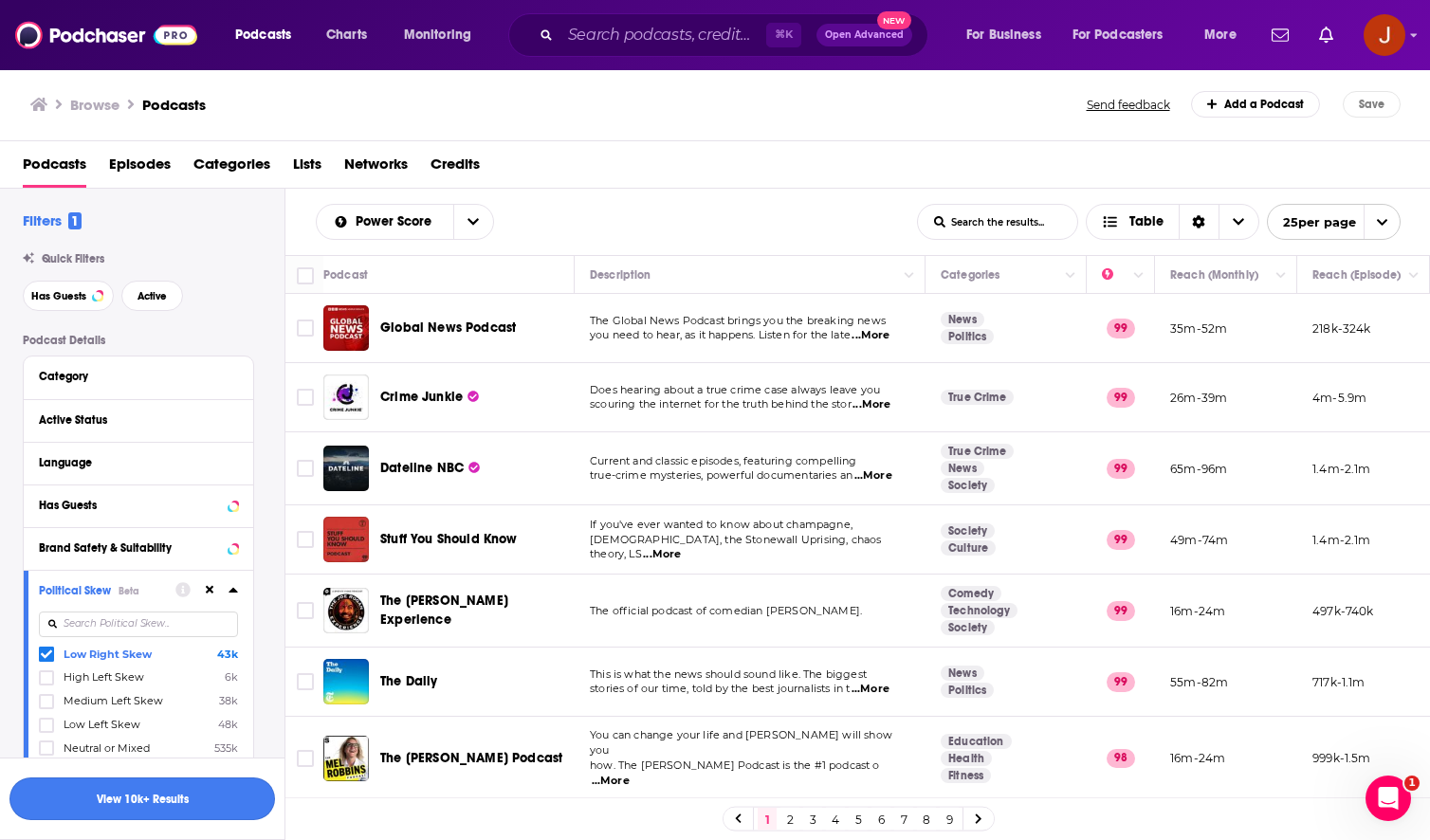
click at [192, 813] on button "View 10k+ Results" at bounding box center [142, 799] width 266 height 43
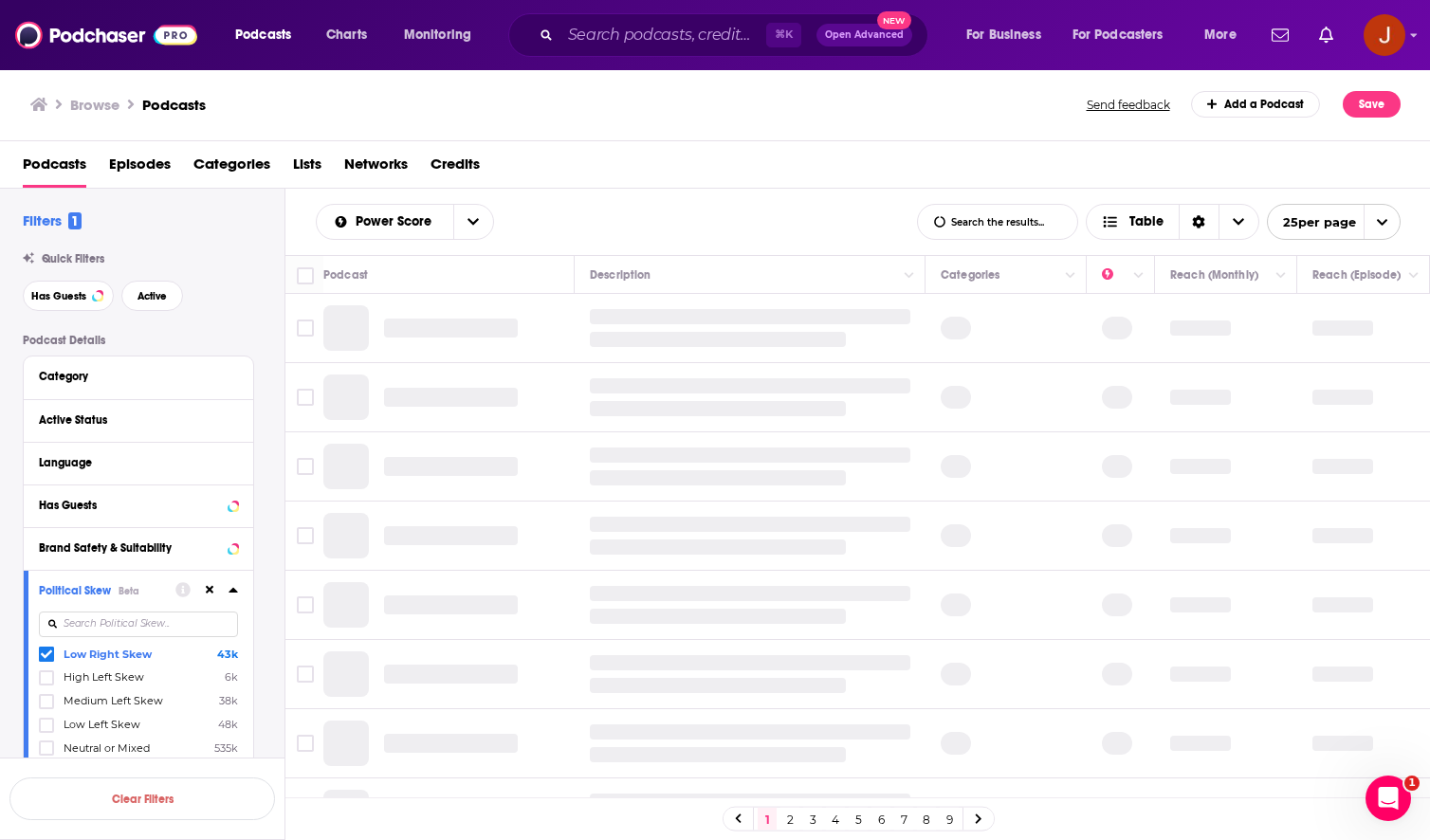
scroll to position [261, 0]
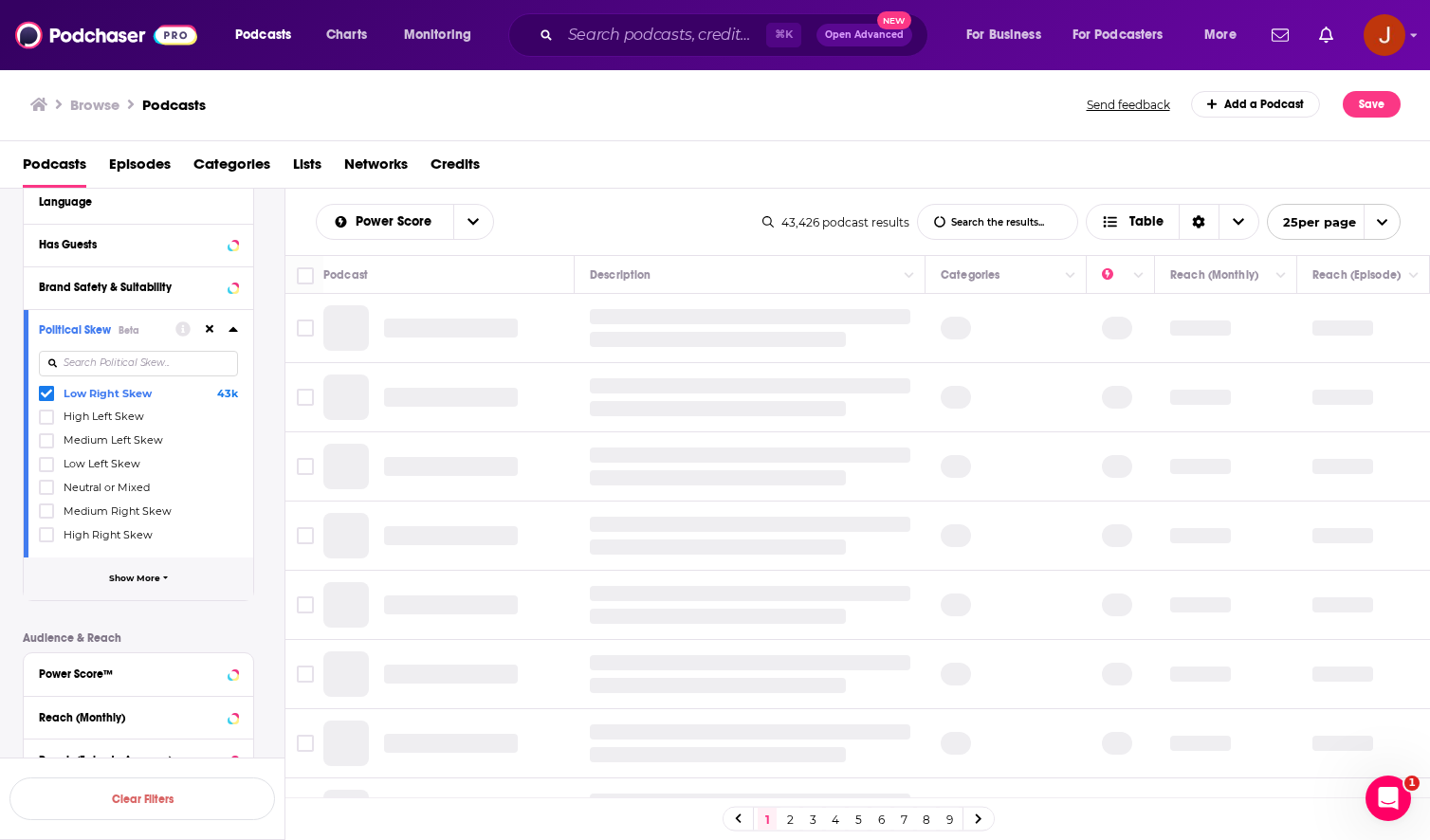
click at [144, 582] on span "Show More" at bounding box center [134, 578] width 51 height 11
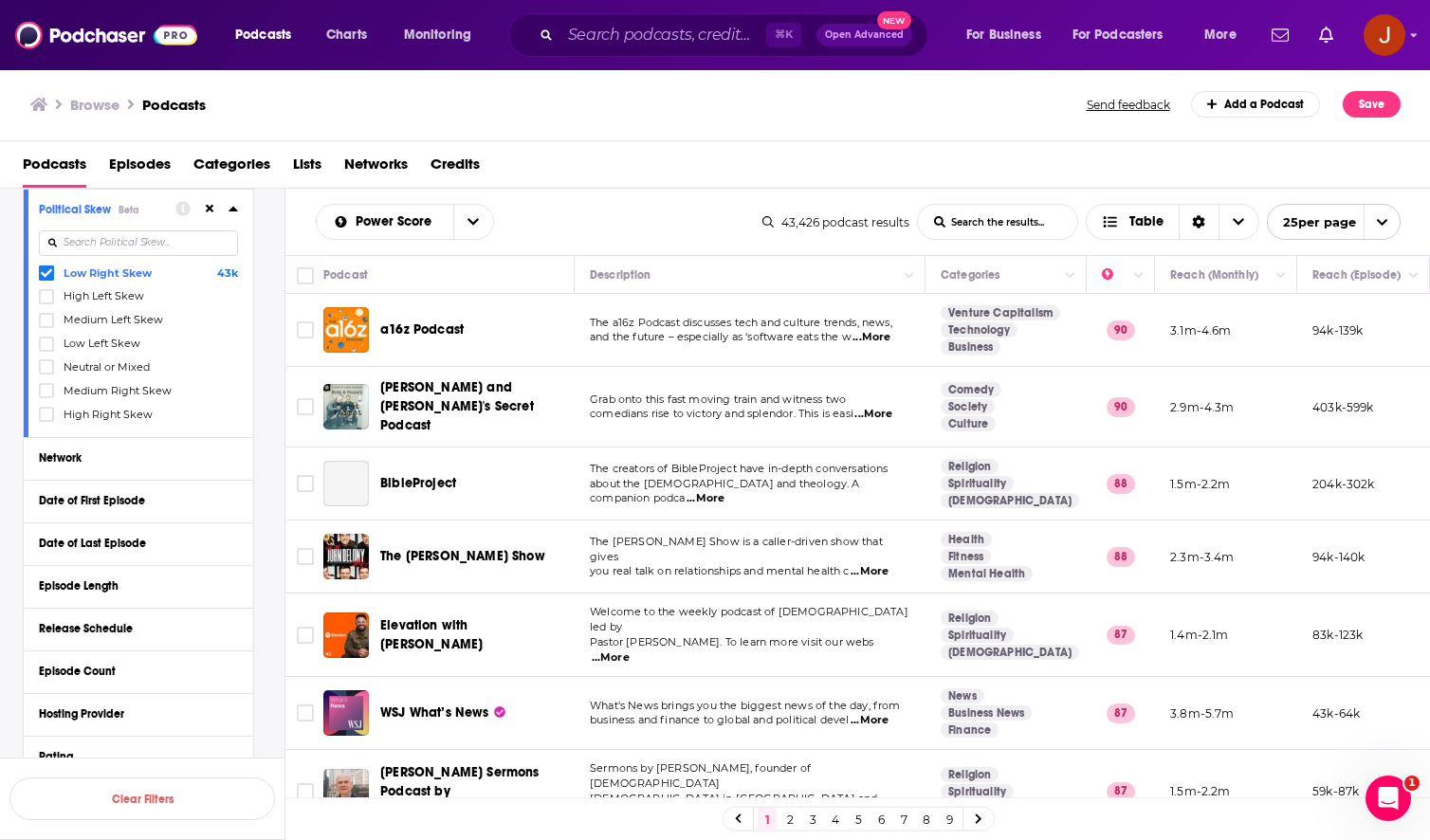
scroll to position [491, 0]
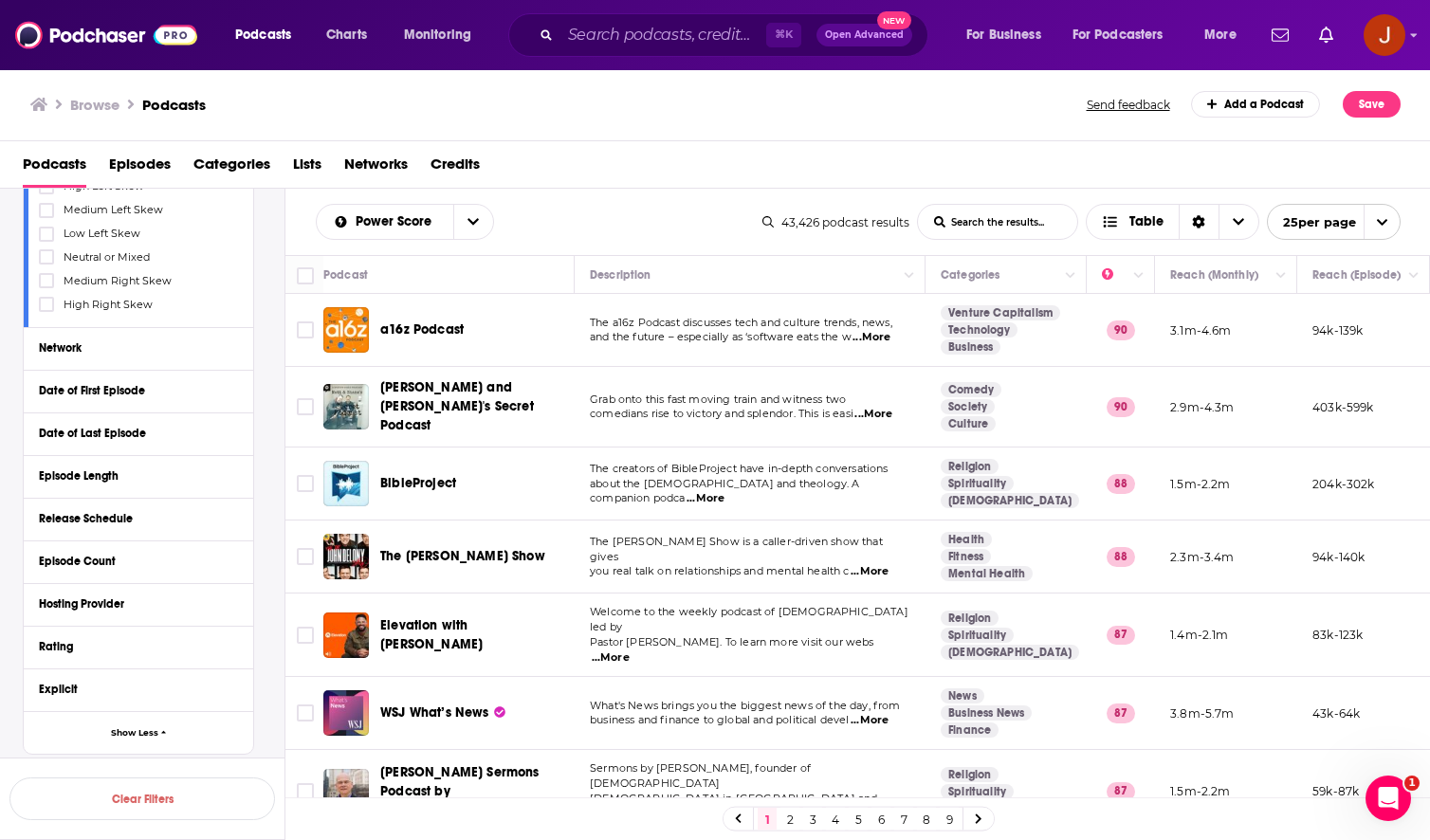
click at [670, 194] on div "Power Score List Search Input Search the results... Table 43,426 podcast result…" at bounding box center [858, 222] width 1146 height 67
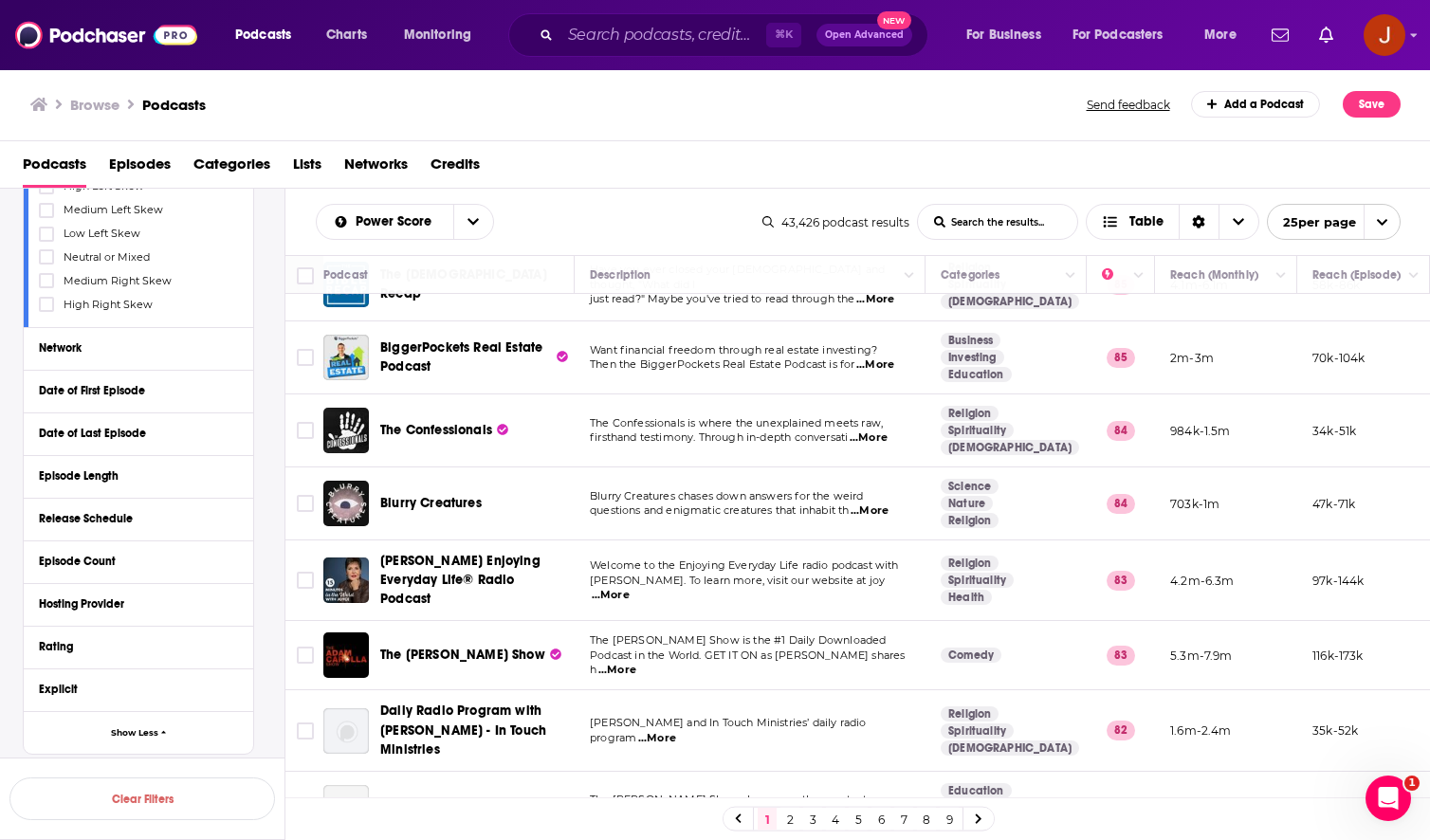
scroll to position [752, 0]
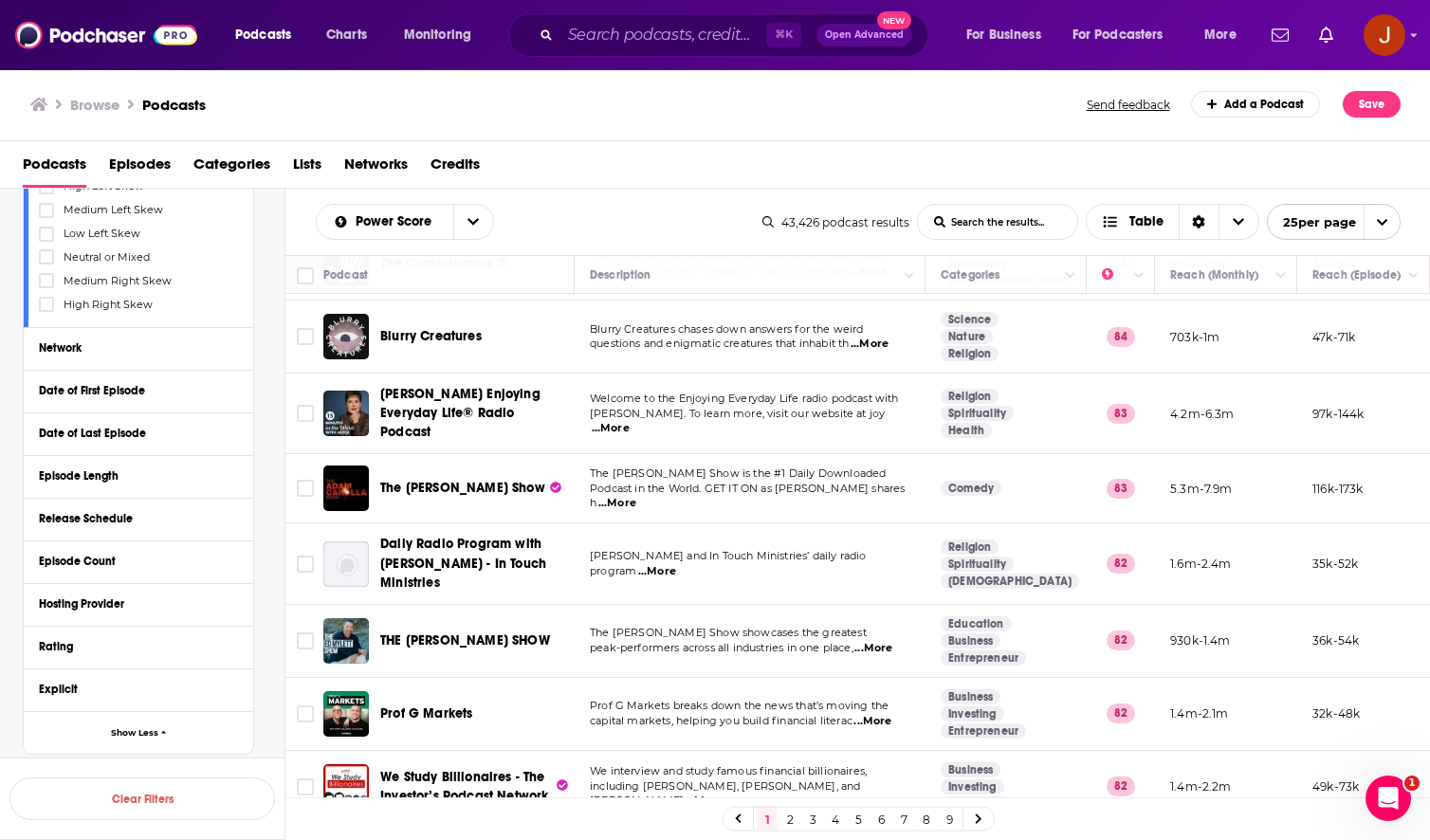
click at [636, 496] on span "...More" at bounding box center [616, 503] width 38 height 15
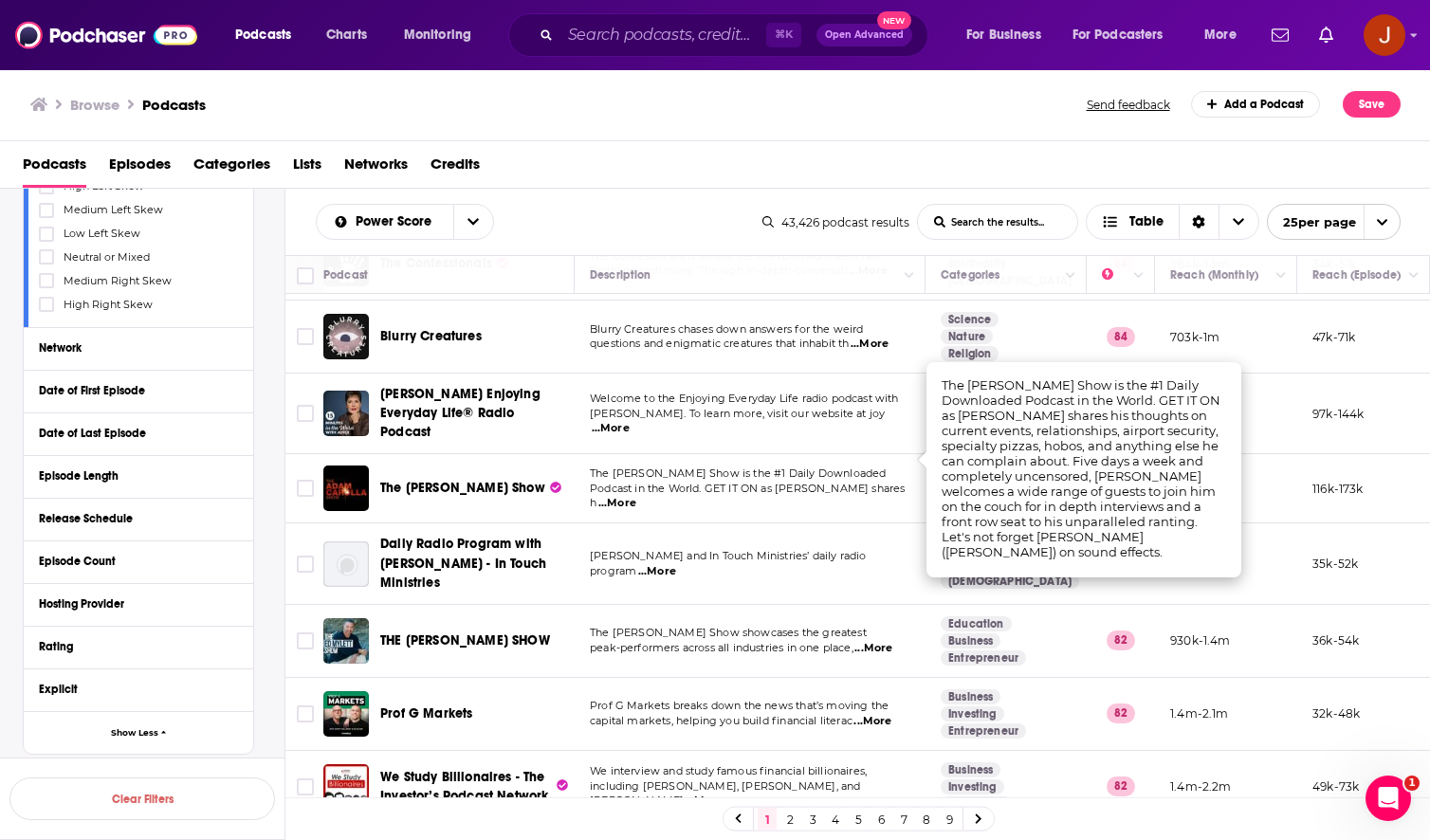
click at [790, 467] on span "The [PERSON_NAME] Show is the #1 Daily Downloaded" at bounding box center [738, 473] width 296 height 14
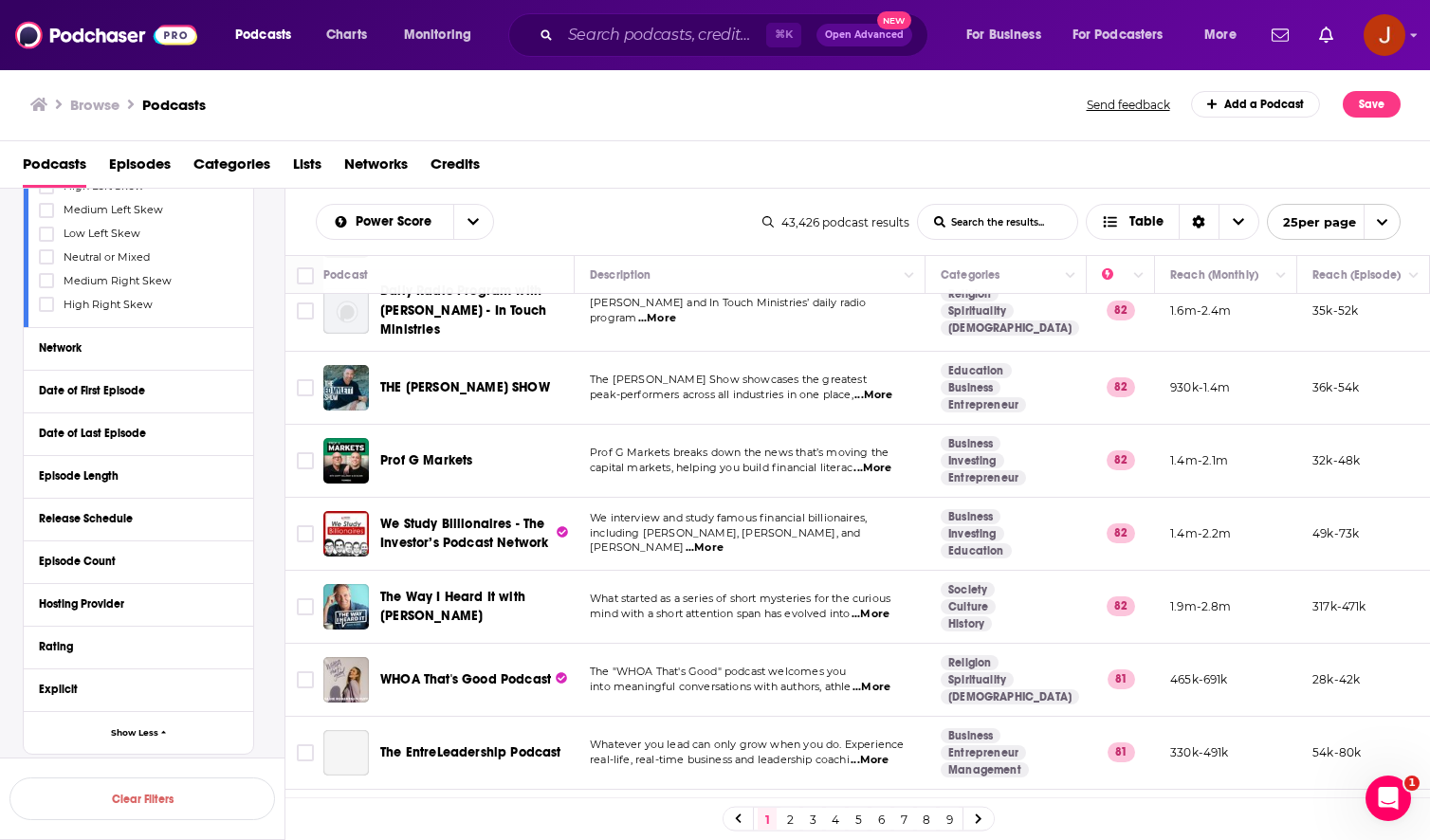
scroll to position [1060, 0]
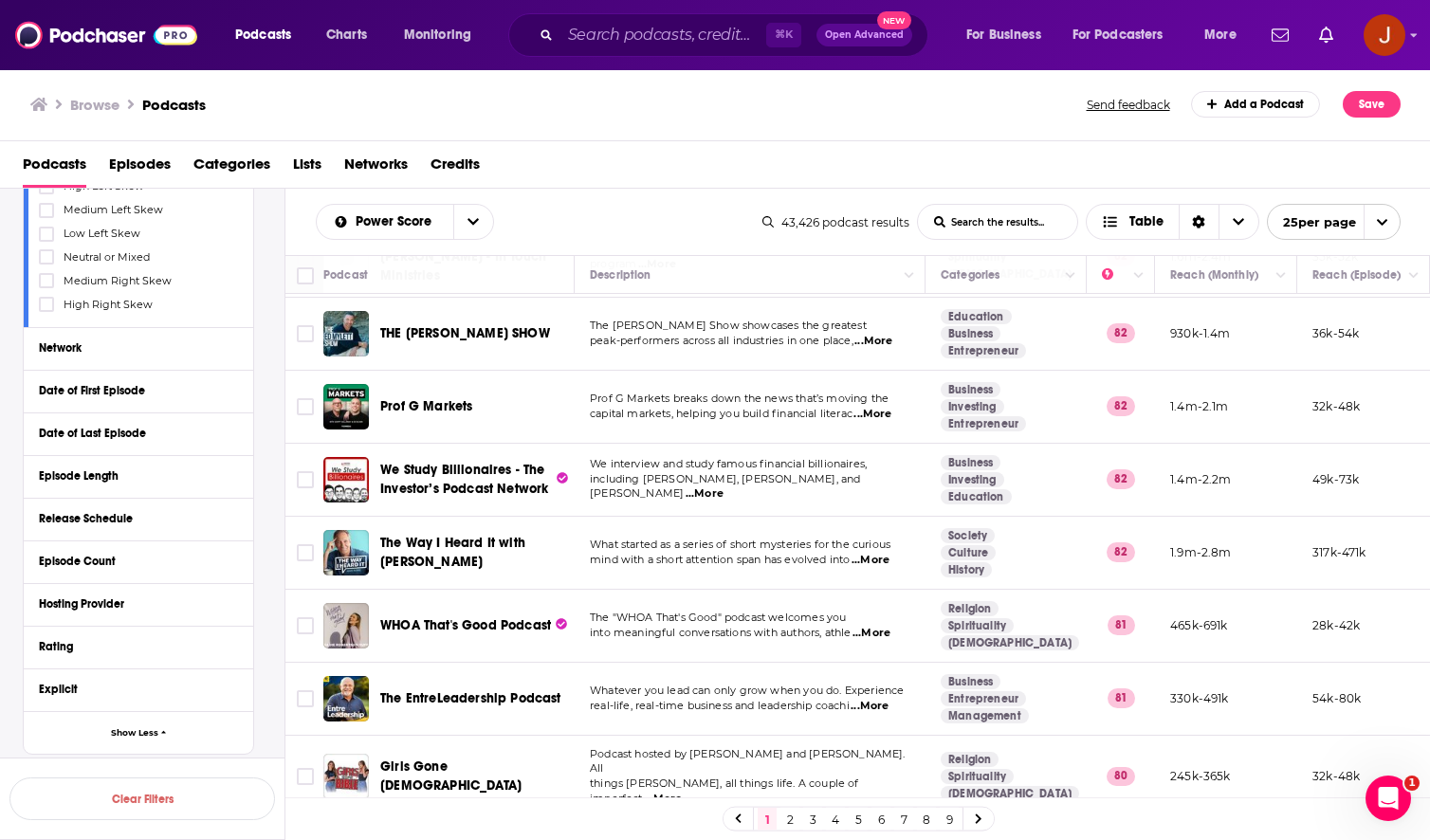
click at [867, 407] on span "...More" at bounding box center [872, 414] width 38 height 15
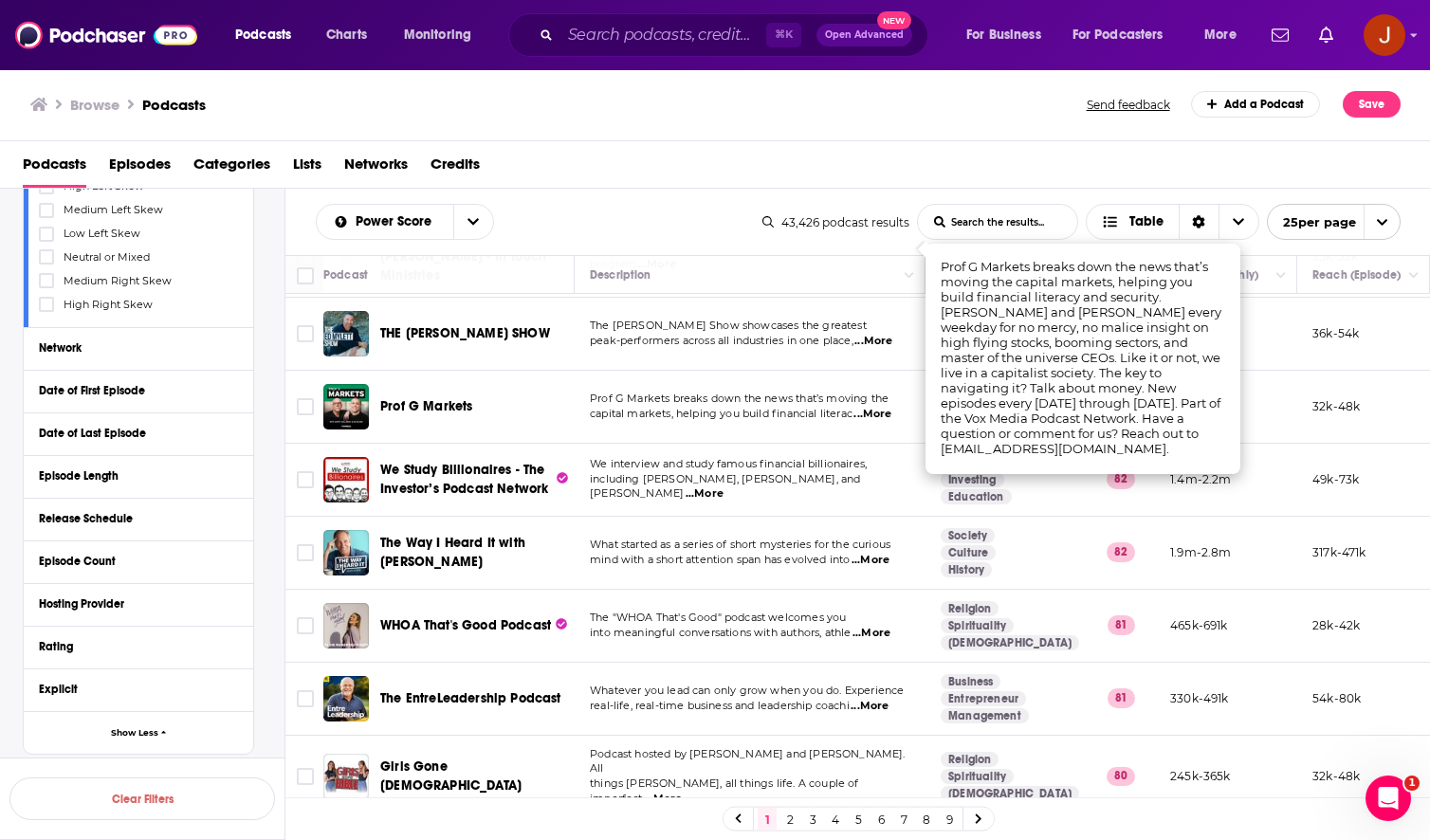
scroll to position [1336, 0]
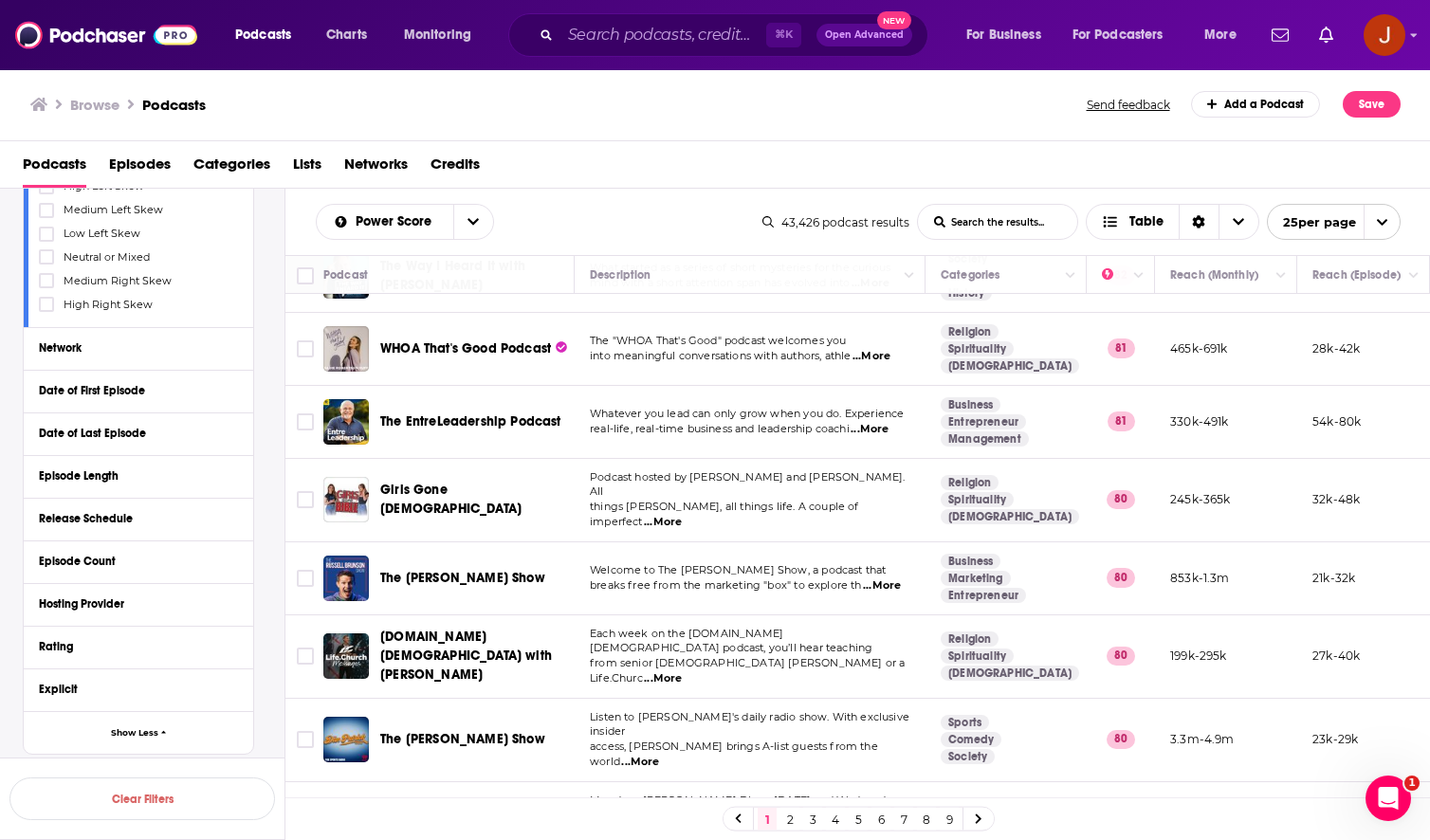
click at [695, 626] on span "Each week on the [DOMAIN_NAME][DEMOGRAPHIC_DATA] podcast, you’ll hear teaching" at bounding box center [731, 640] width 282 height 28
